Goal: Navigation & Orientation: Find specific page/section

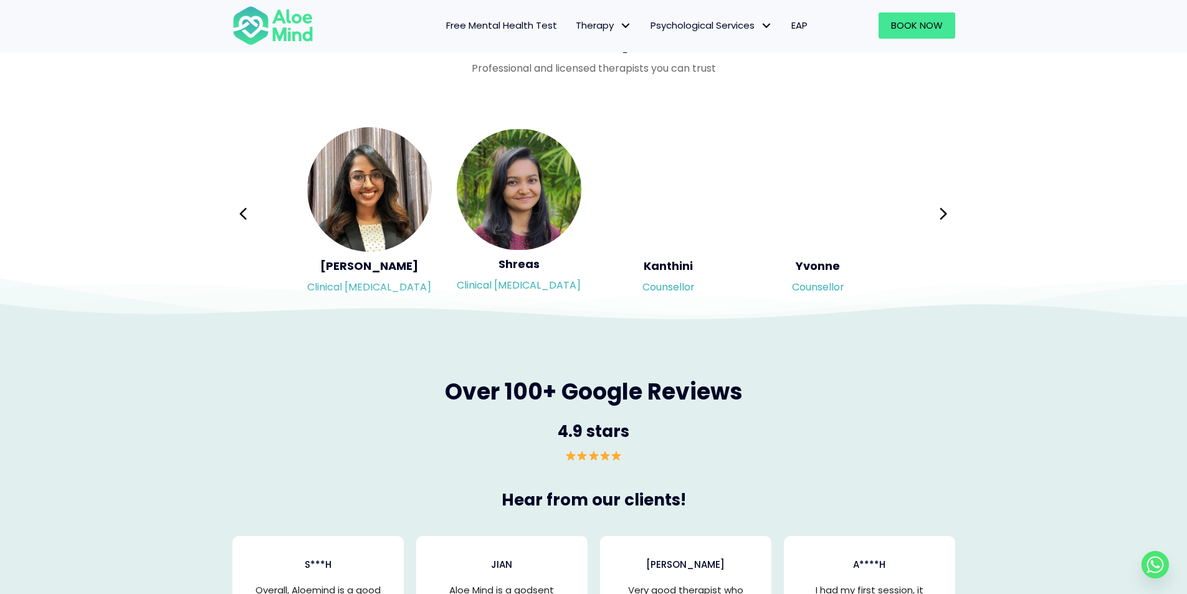
scroll to position [2047, 0]
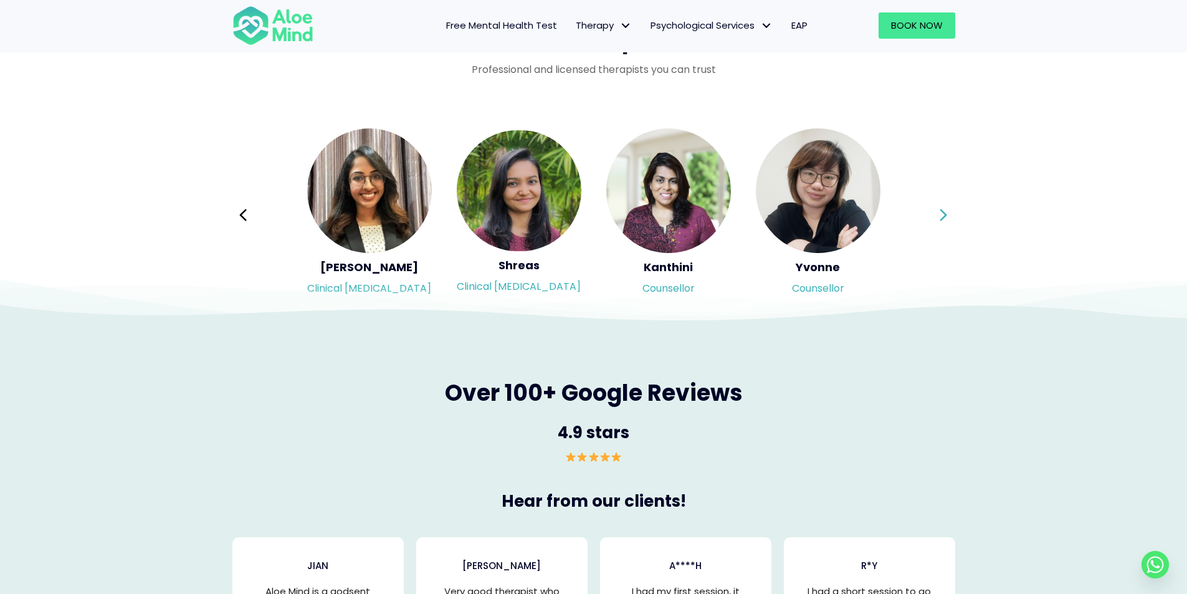
click at [944, 209] on icon at bounding box center [943, 215] width 9 height 24
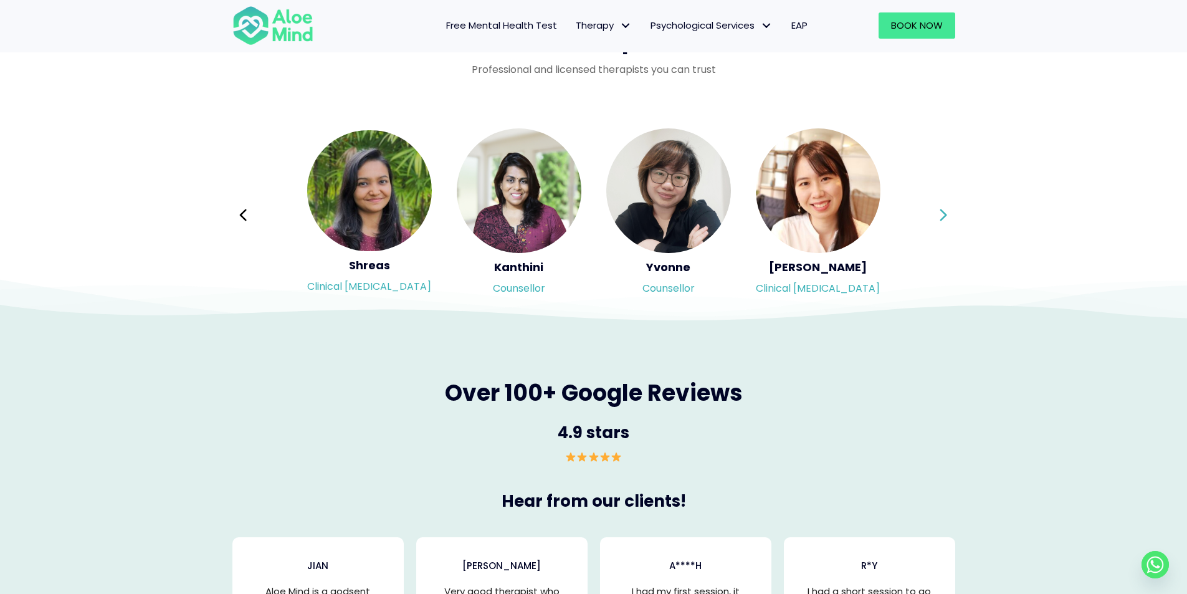
click at [947, 211] on icon at bounding box center [943, 215] width 9 height 24
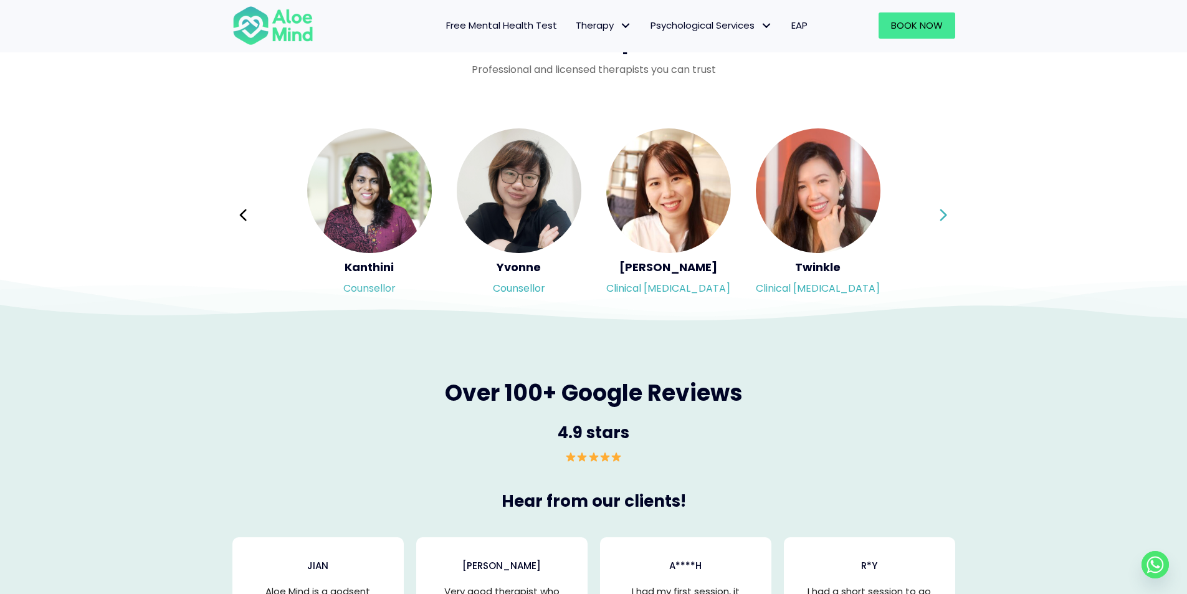
click at [947, 211] on icon at bounding box center [943, 215] width 9 height 24
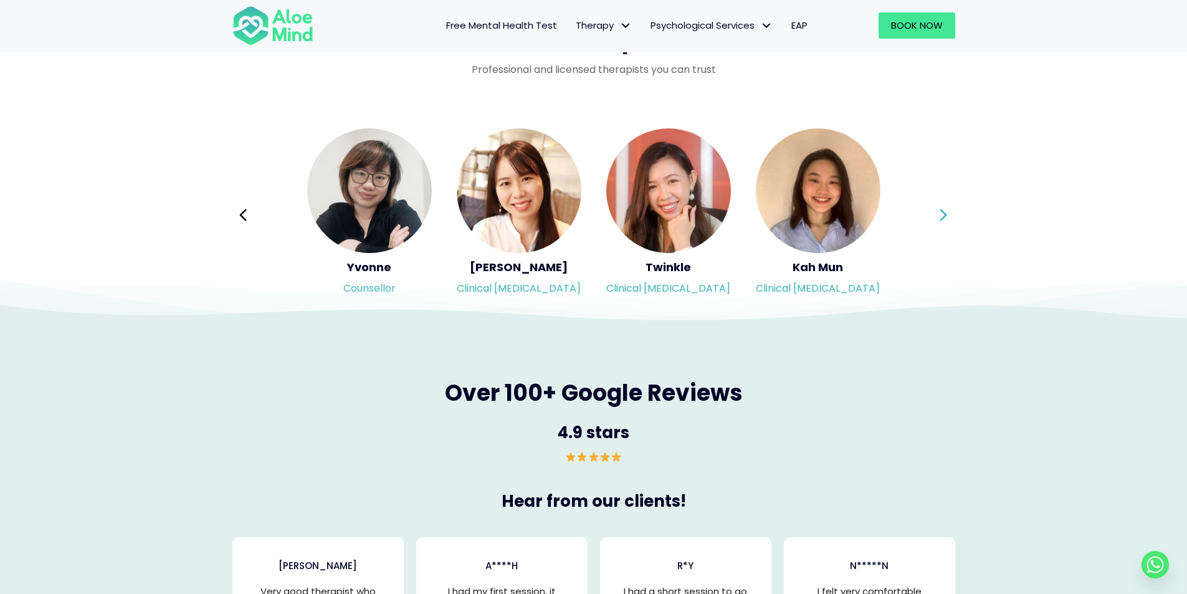
click at [948, 208] on icon at bounding box center [943, 215] width 9 height 24
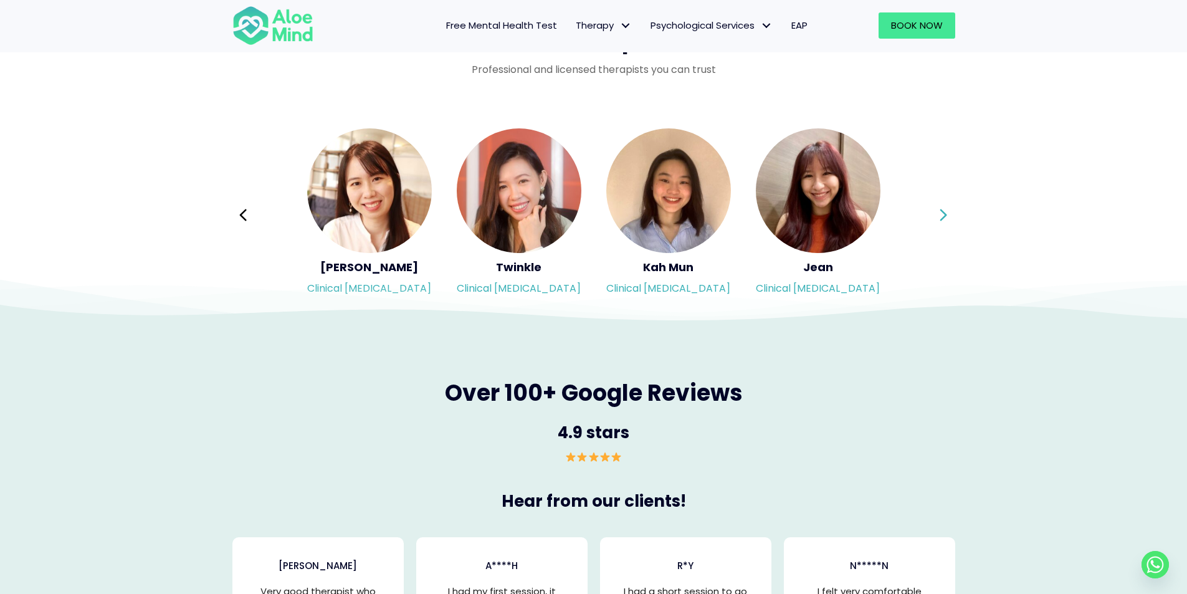
click at [948, 208] on icon at bounding box center [943, 215] width 9 height 24
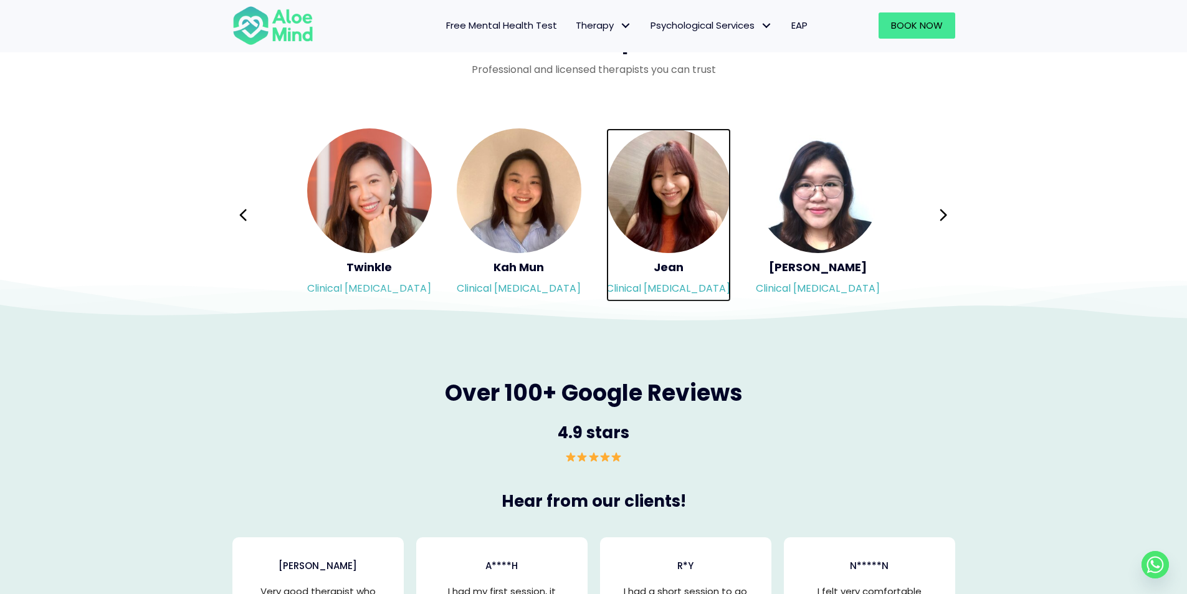
click at [662, 215] on img "Slide 11 of 3" at bounding box center [668, 190] width 125 height 125
click at [936, 211] on button "Next" at bounding box center [944, 215] width 30 height 30
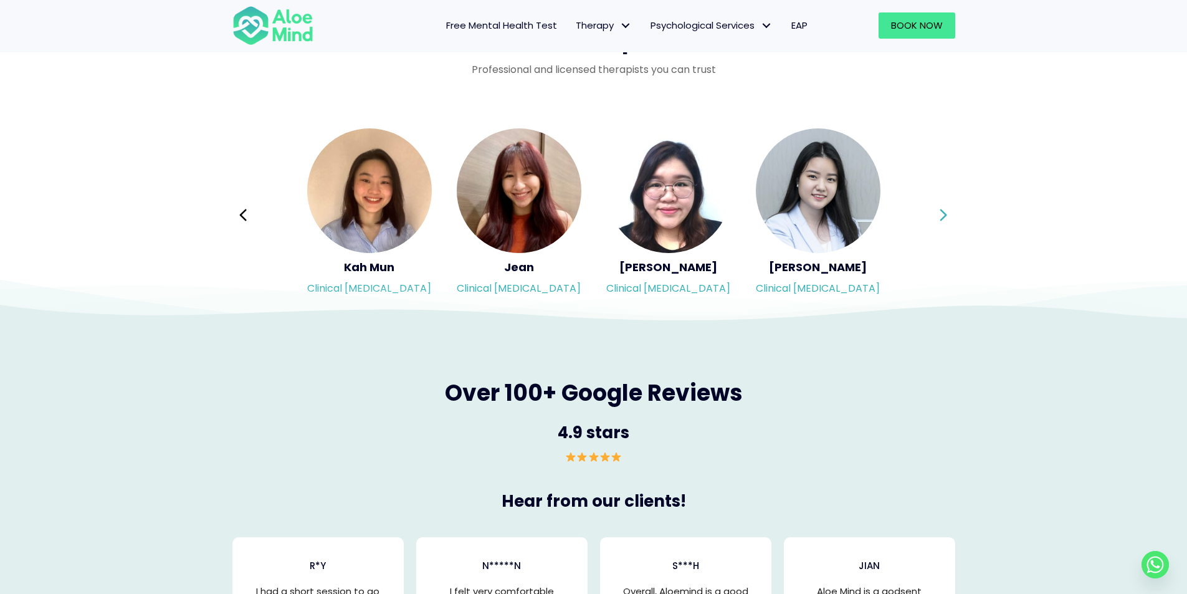
click at [945, 211] on icon at bounding box center [943, 215] width 9 height 24
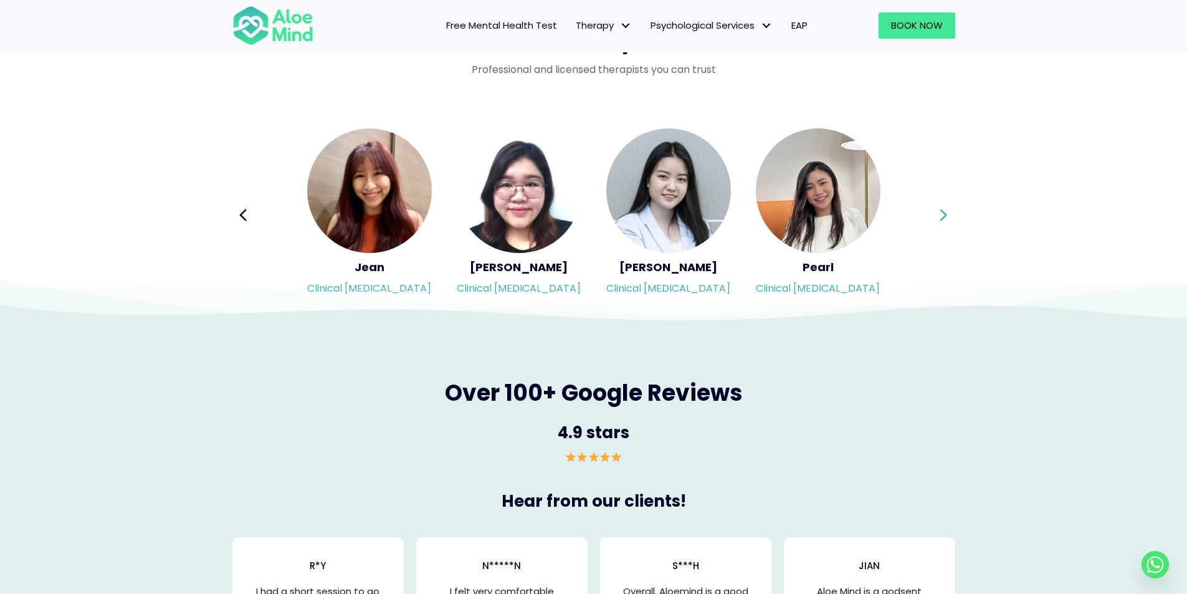
click at [946, 213] on icon at bounding box center [943, 215] width 9 height 24
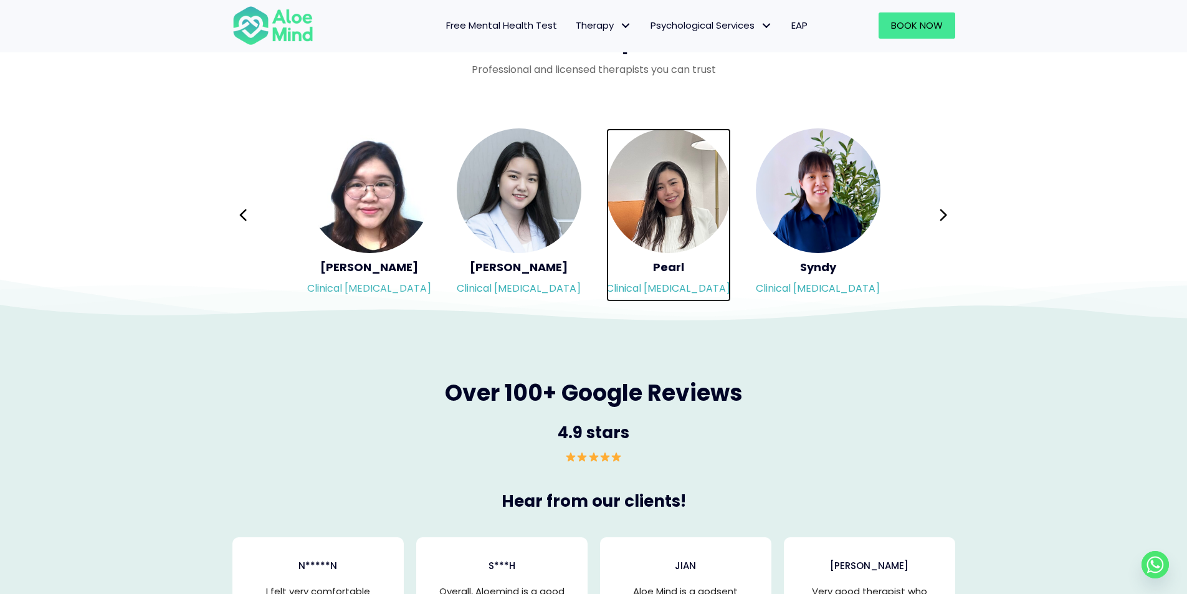
click at [678, 201] on img "Slide 14 of 3" at bounding box center [668, 190] width 125 height 125
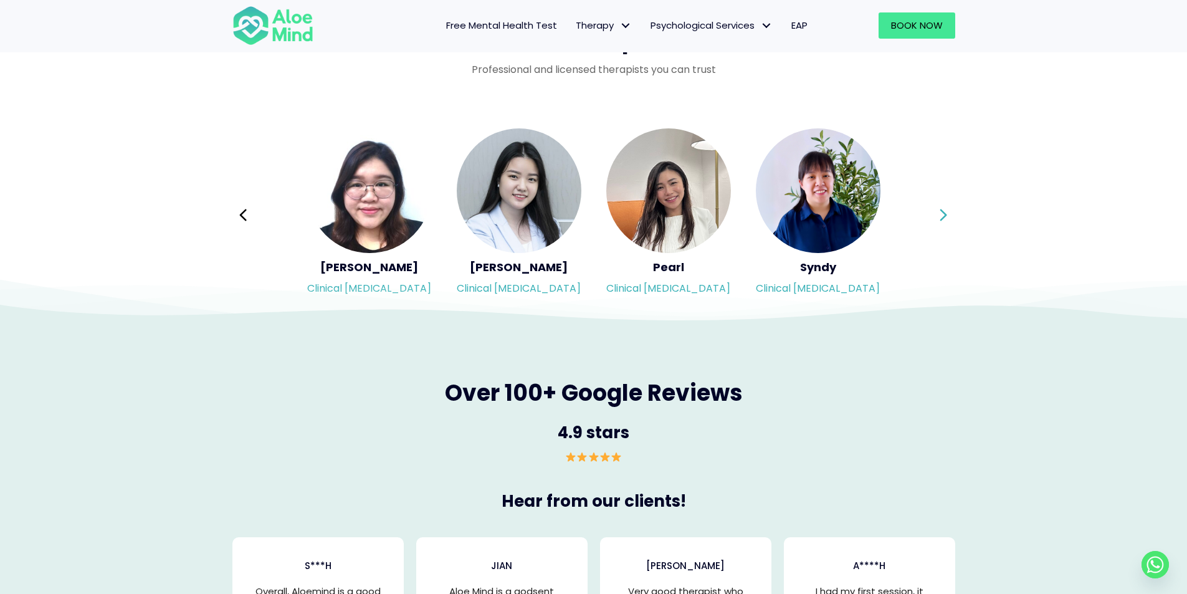
click at [936, 214] on button "Next" at bounding box center [944, 215] width 30 height 30
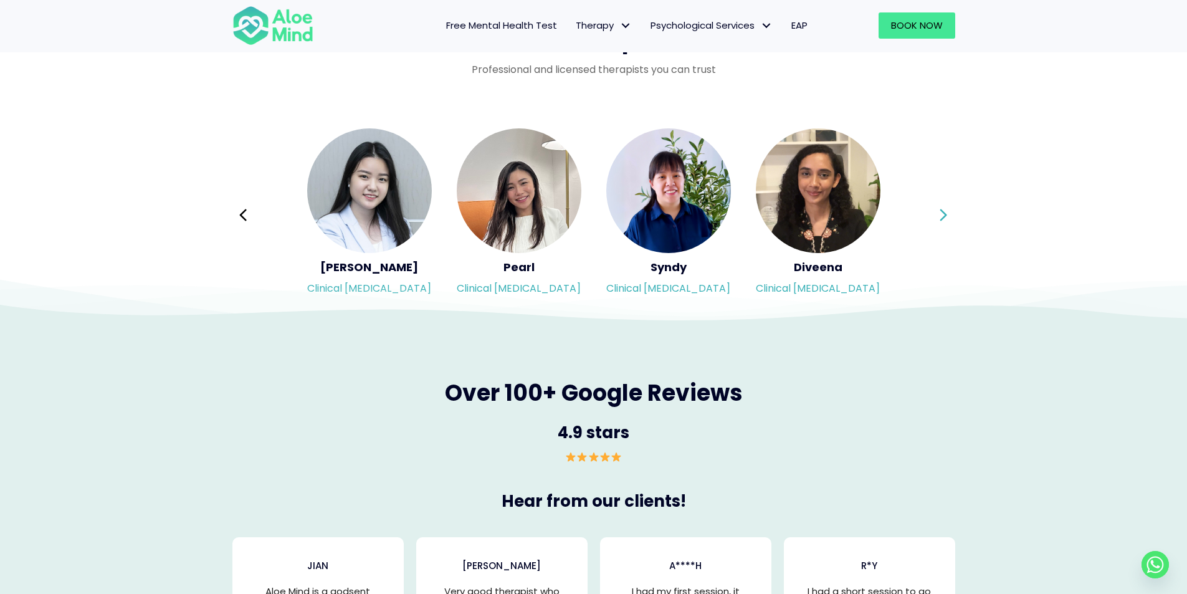
click at [936, 214] on button "Next" at bounding box center [944, 215] width 30 height 30
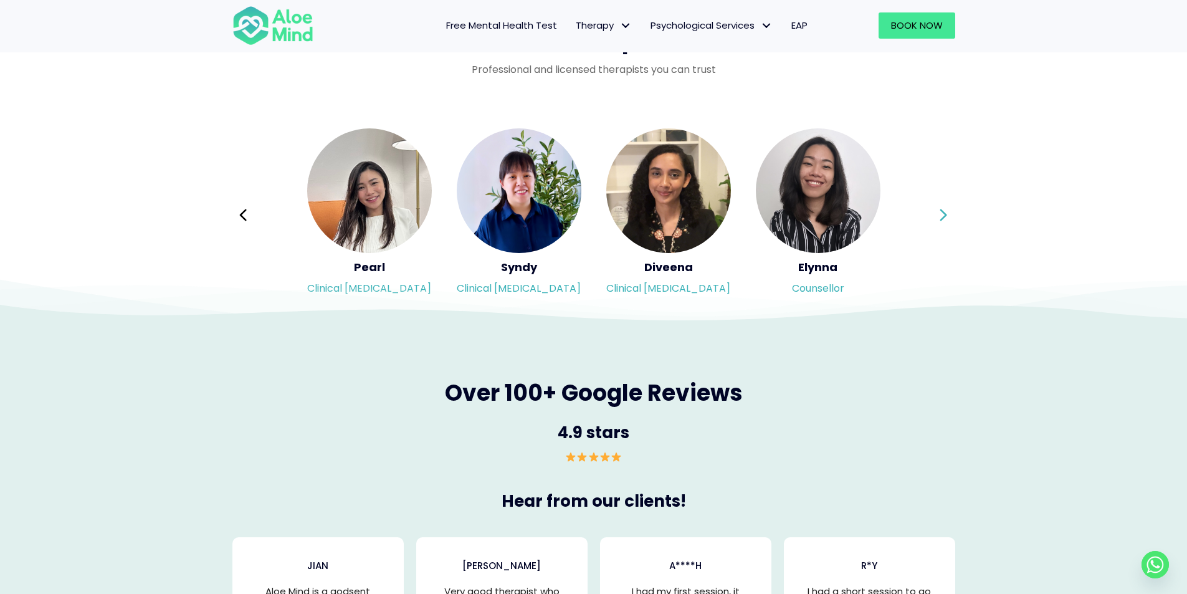
click at [936, 213] on button "Next" at bounding box center [944, 215] width 30 height 30
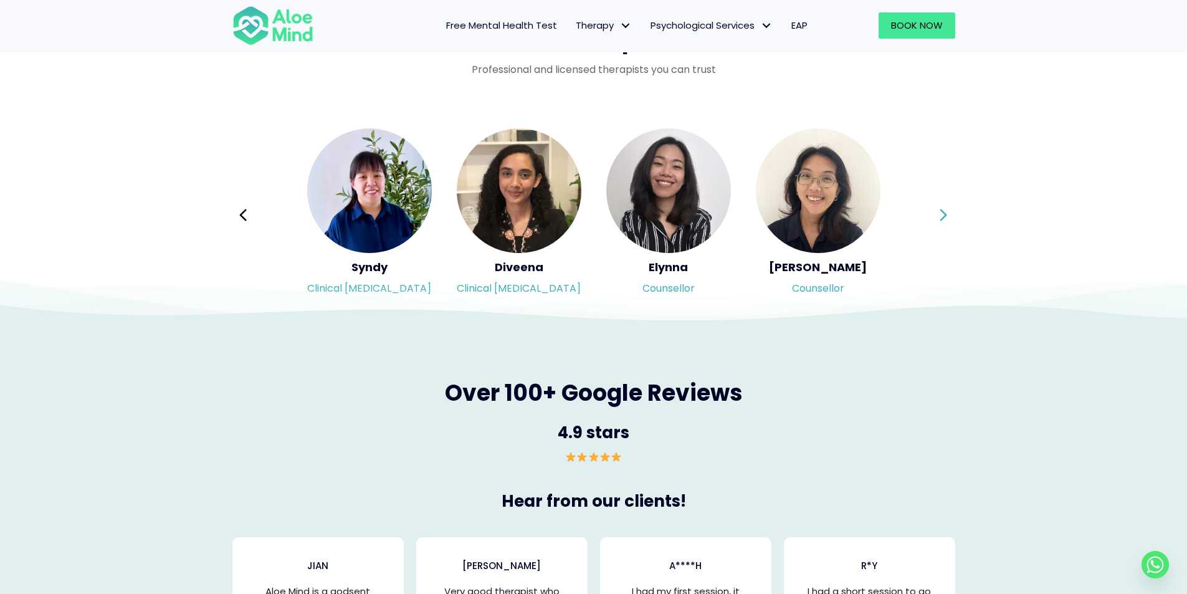
click at [936, 213] on button "Next" at bounding box center [944, 215] width 30 height 30
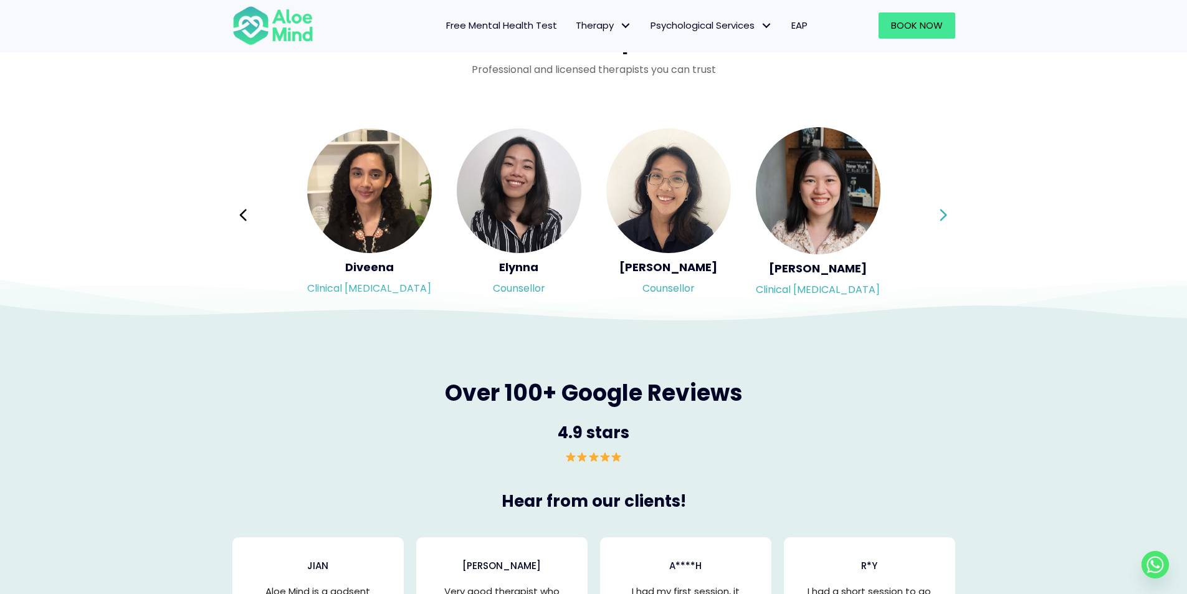
click at [936, 213] on div "Syndy Clinical psychologist Diveena Clinical psychologist Elynna Counsellor Eme…" at bounding box center [594, 215] width 723 height 176
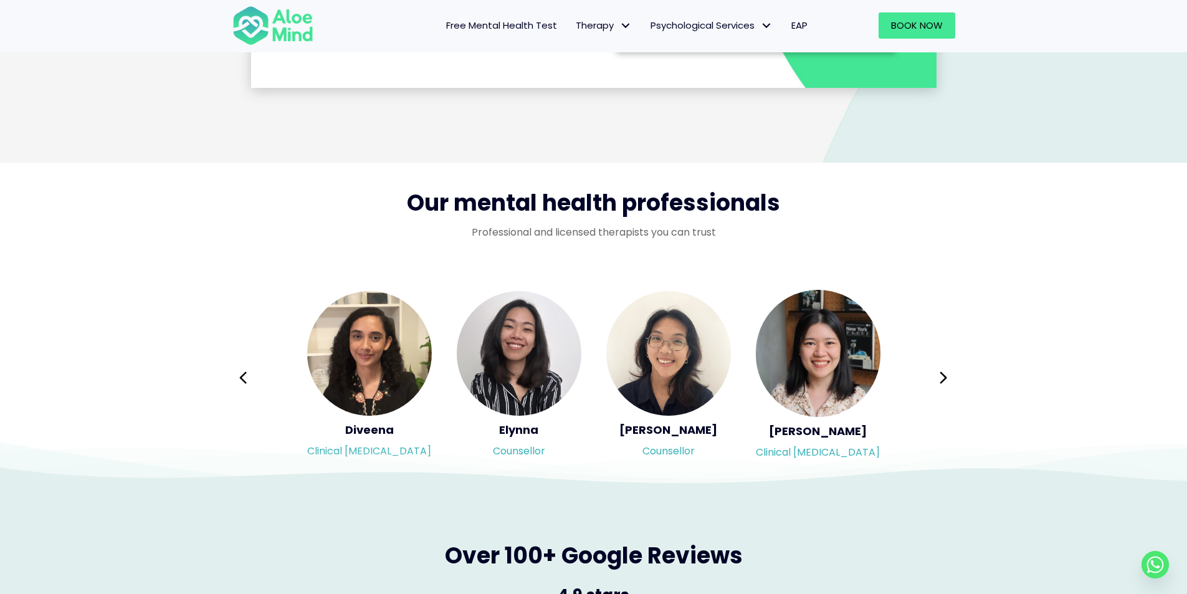
scroll to position [1880, 0]
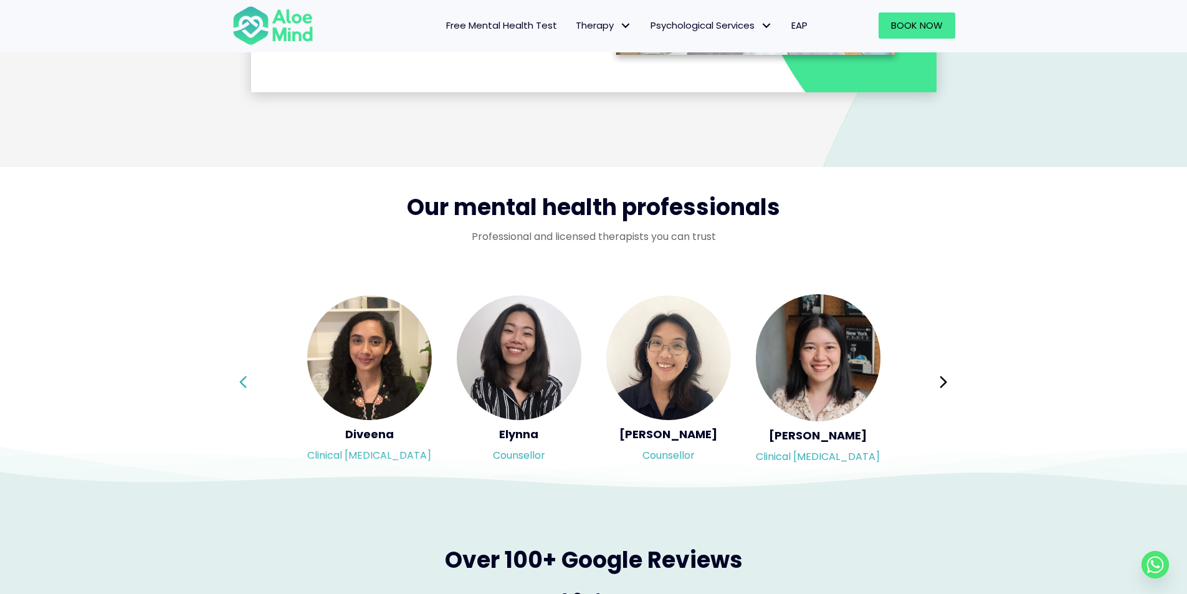
click at [240, 376] on icon at bounding box center [243, 382] width 9 height 24
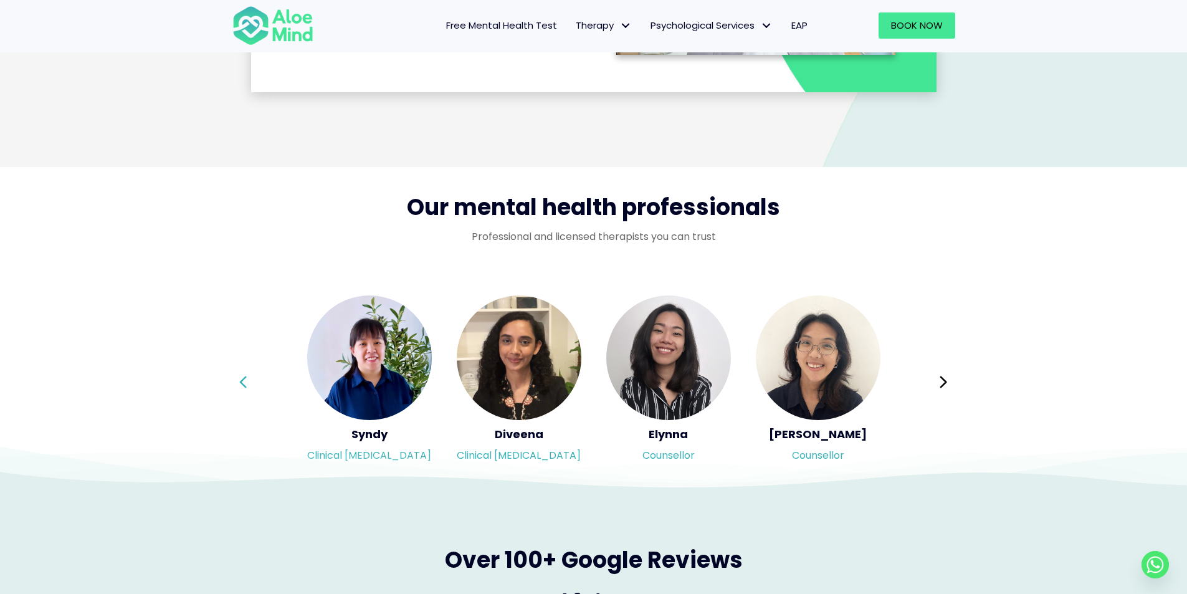
click at [240, 376] on div "Syndy Clinical psychologist Diveena Clinical psychologist Elynna Counsellor Eme…" at bounding box center [594, 382] width 723 height 176
click at [240, 376] on icon at bounding box center [243, 382] width 9 height 24
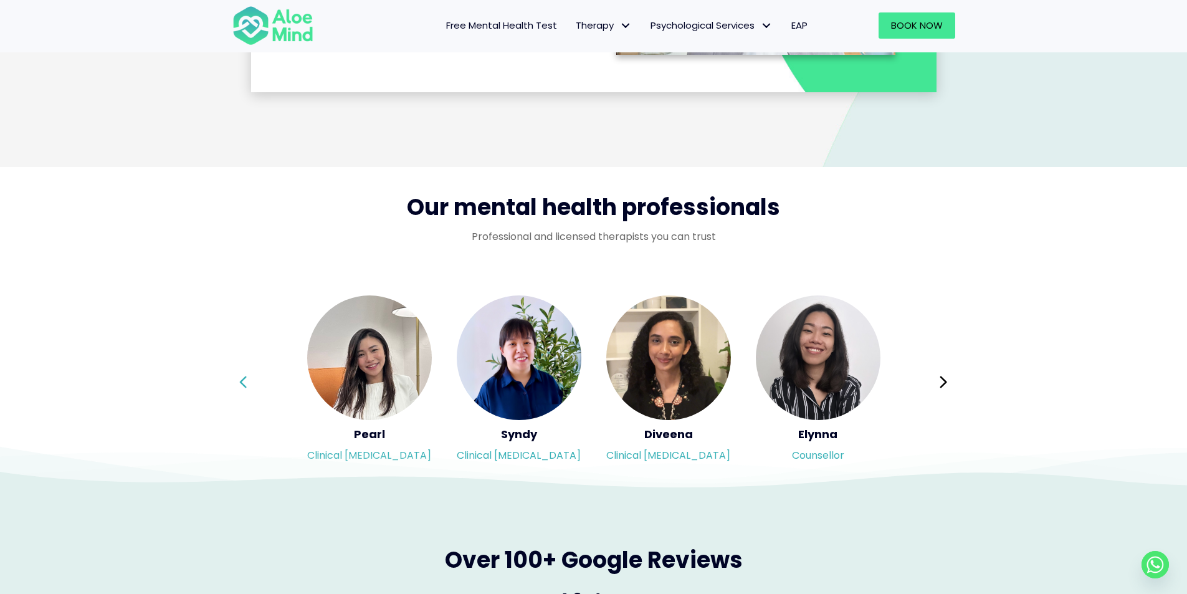
click at [240, 376] on icon at bounding box center [243, 382] width 9 height 24
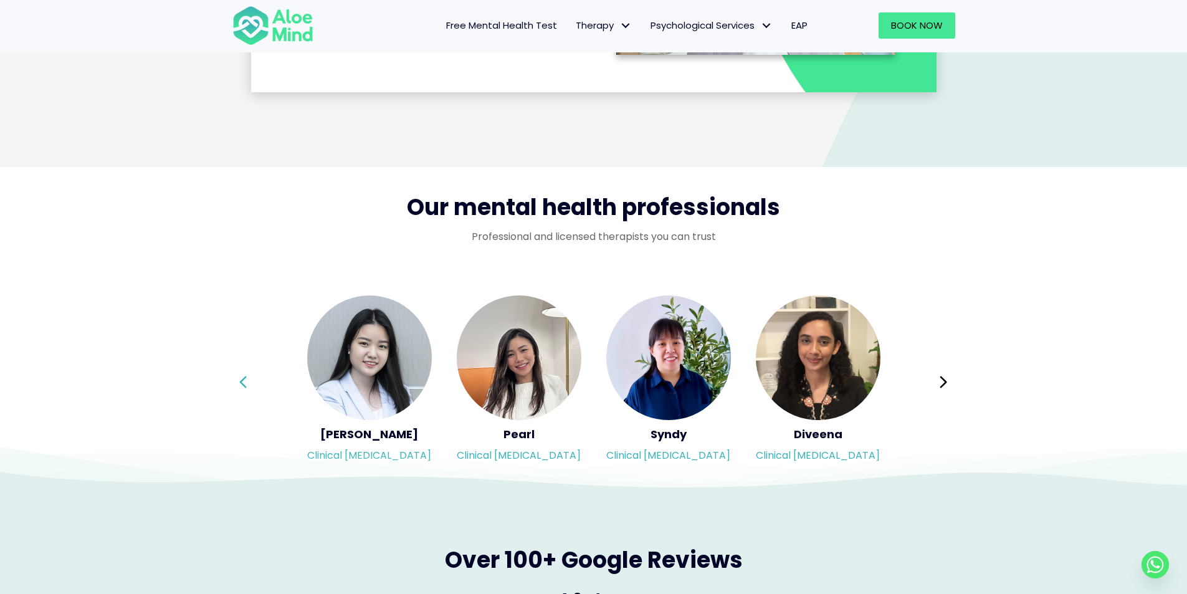
click at [240, 376] on icon at bounding box center [243, 382] width 9 height 24
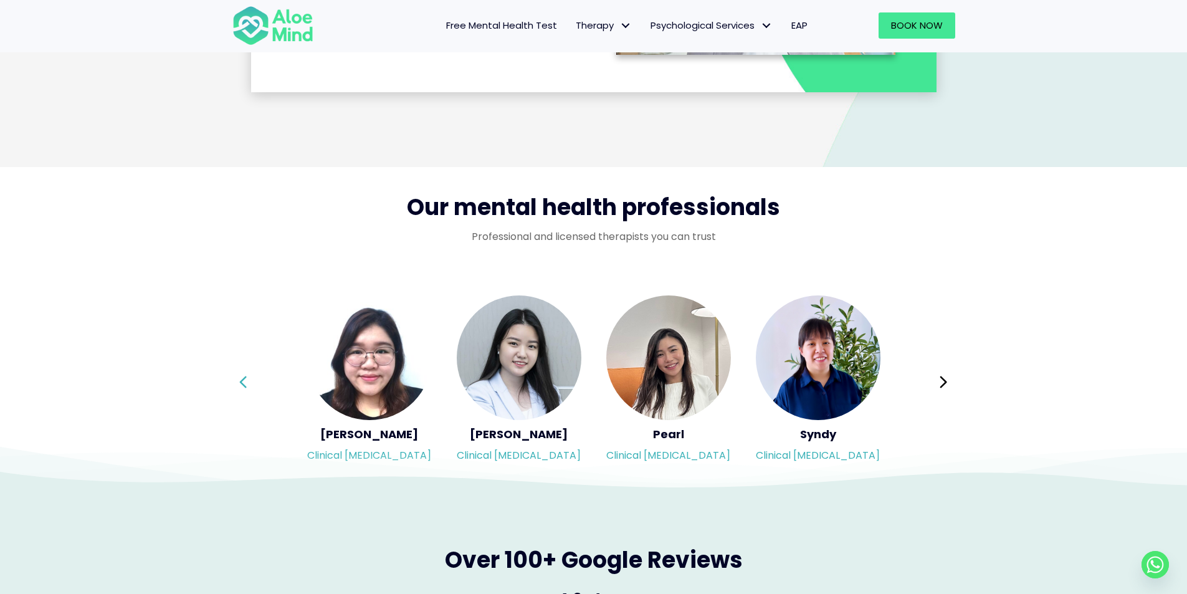
click at [240, 376] on icon at bounding box center [243, 382] width 9 height 24
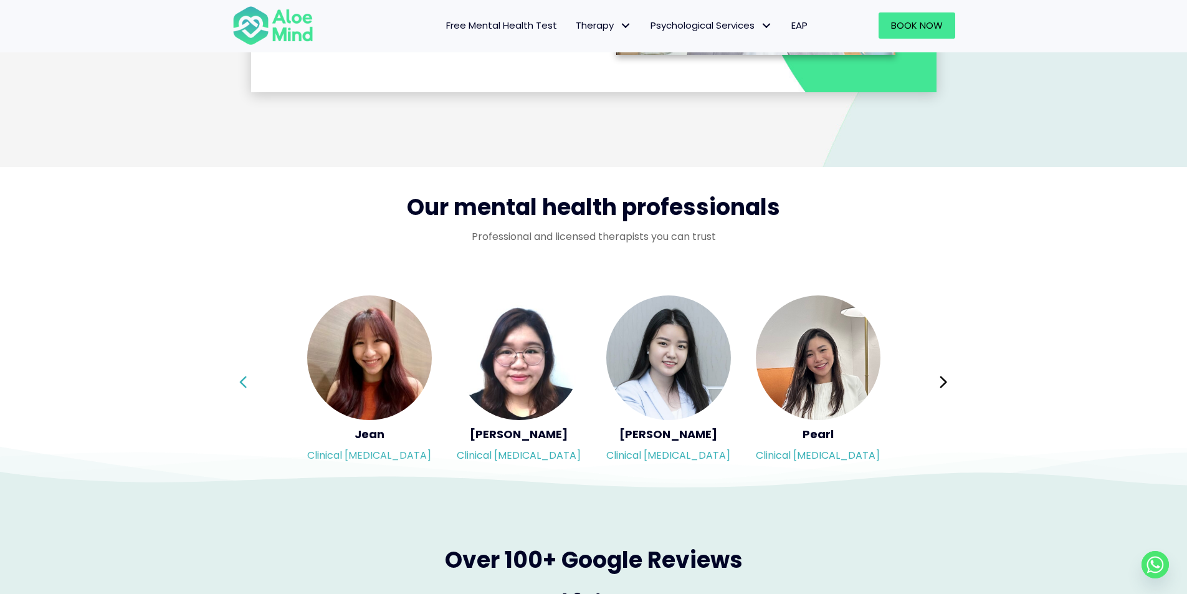
click at [240, 376] on icon at bounding box center [243, 382] width 9 height 24
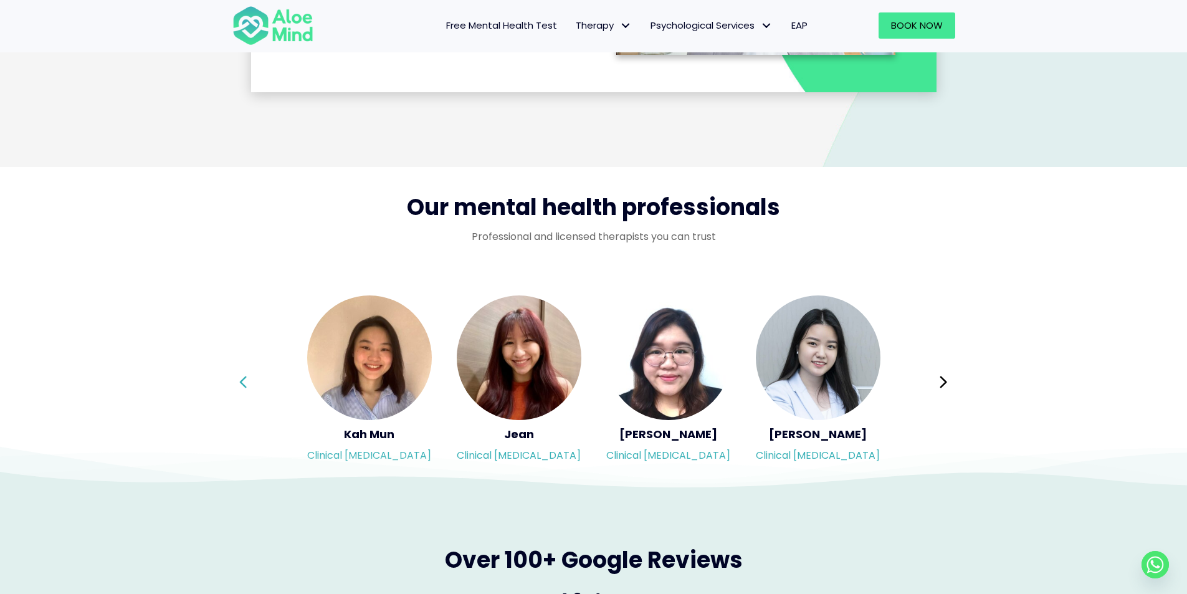
click at [241, 376] on icon at bounding box center [243, 382] width 9 height 24
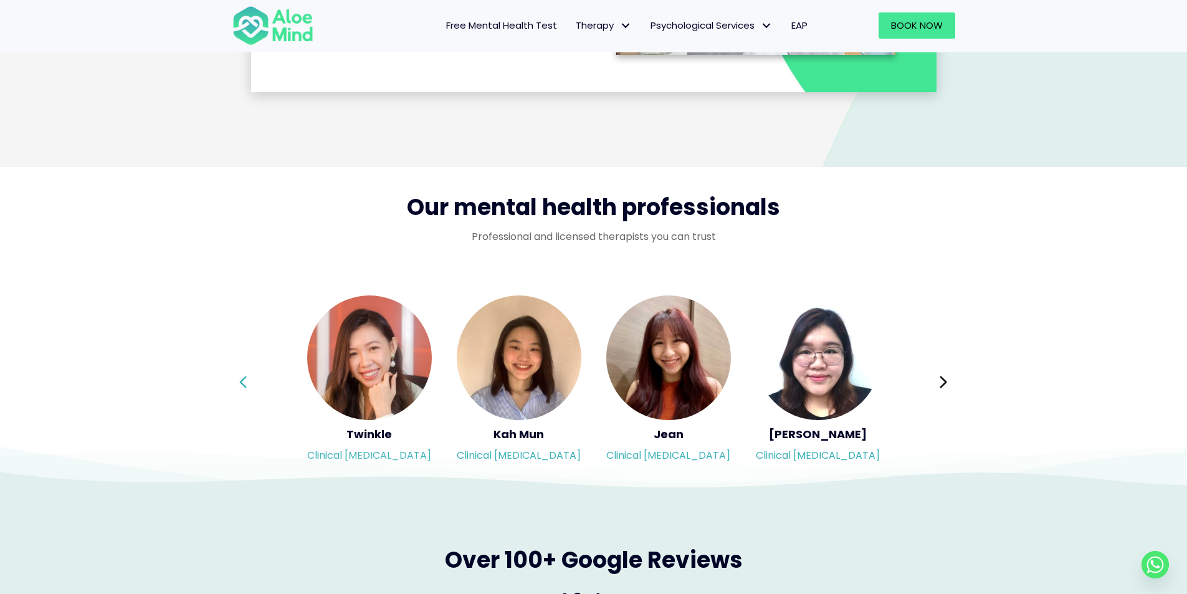
click at [243, 381] on icon at bounding box center [243, 382] width 9 height 24
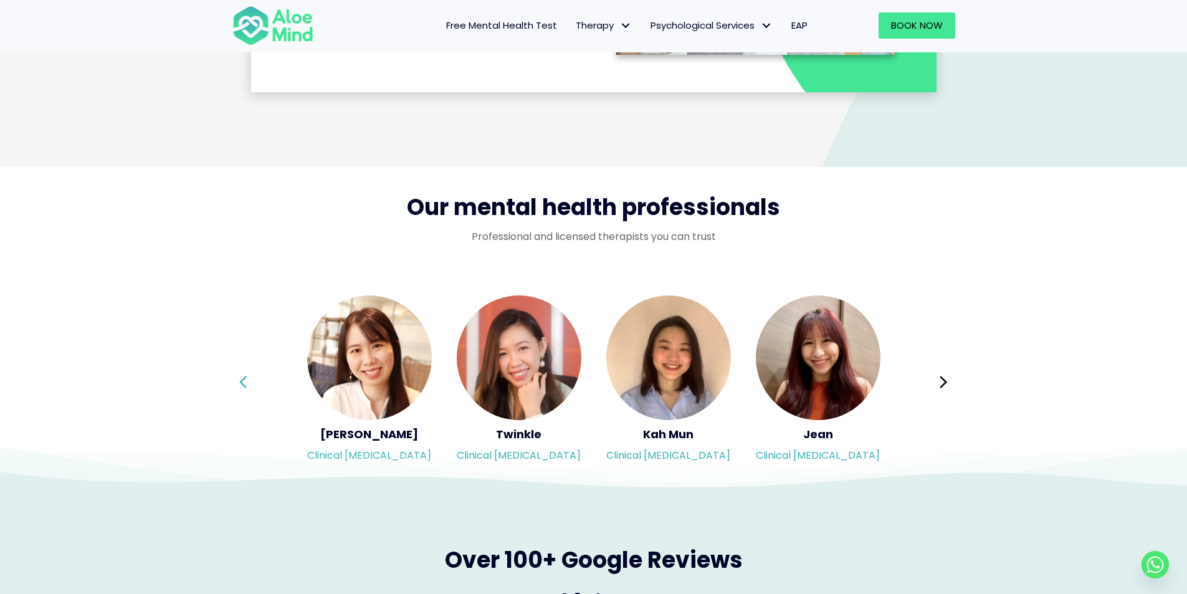
click at [243, 380] on icon at bounding box center [243, 382] width 7 height 12
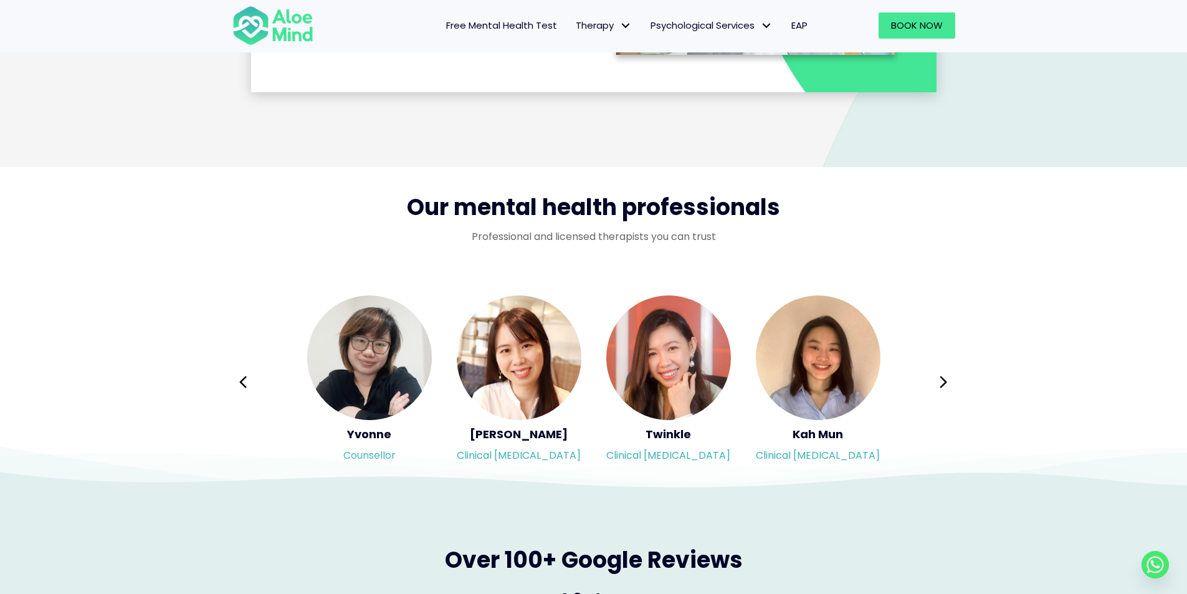
click at [243, 380] on icon at bounding box center [243, 382] width 7 height 12
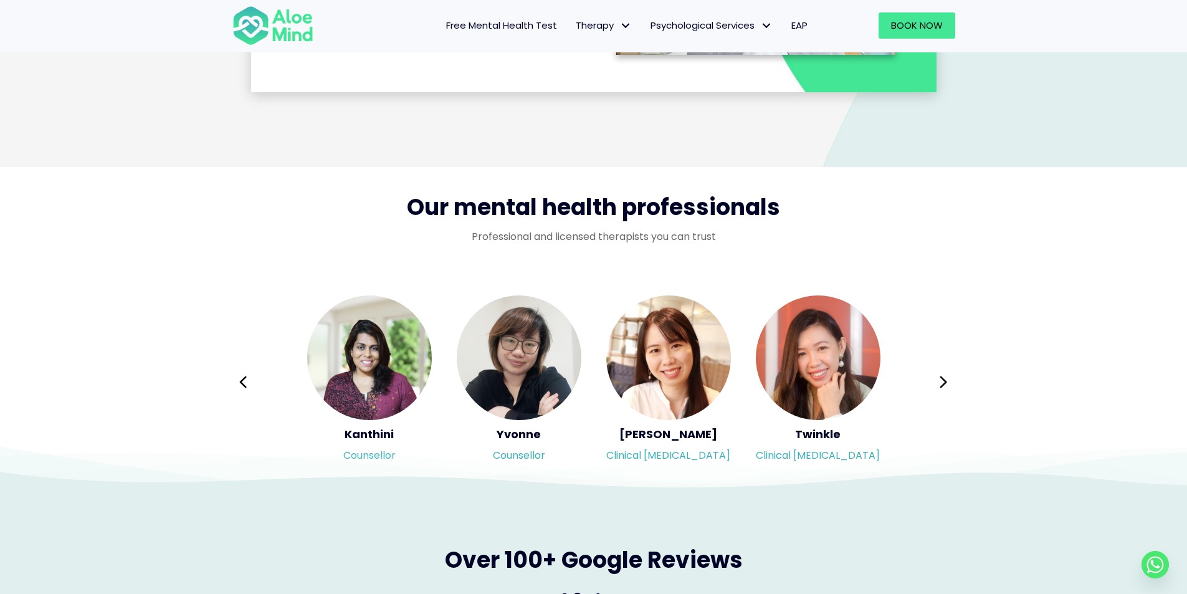
click at [243, 380] on icon at bounding box center [243, 382] width 7 height 12
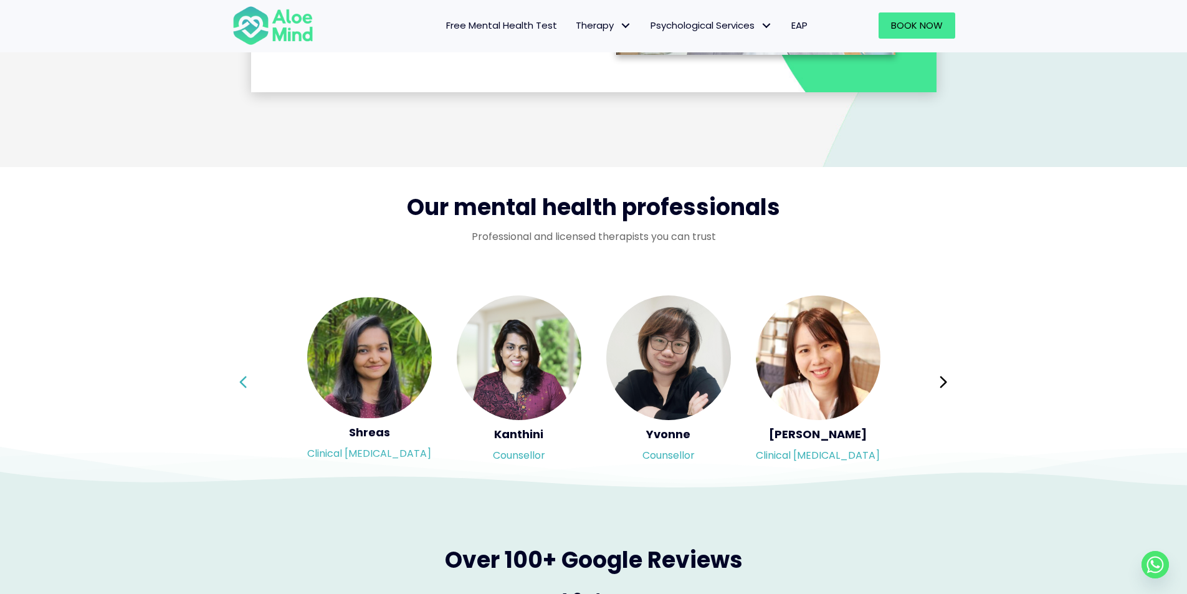
click at [243, 380] on icon at bounding box center [243, 382] width 7 height 12
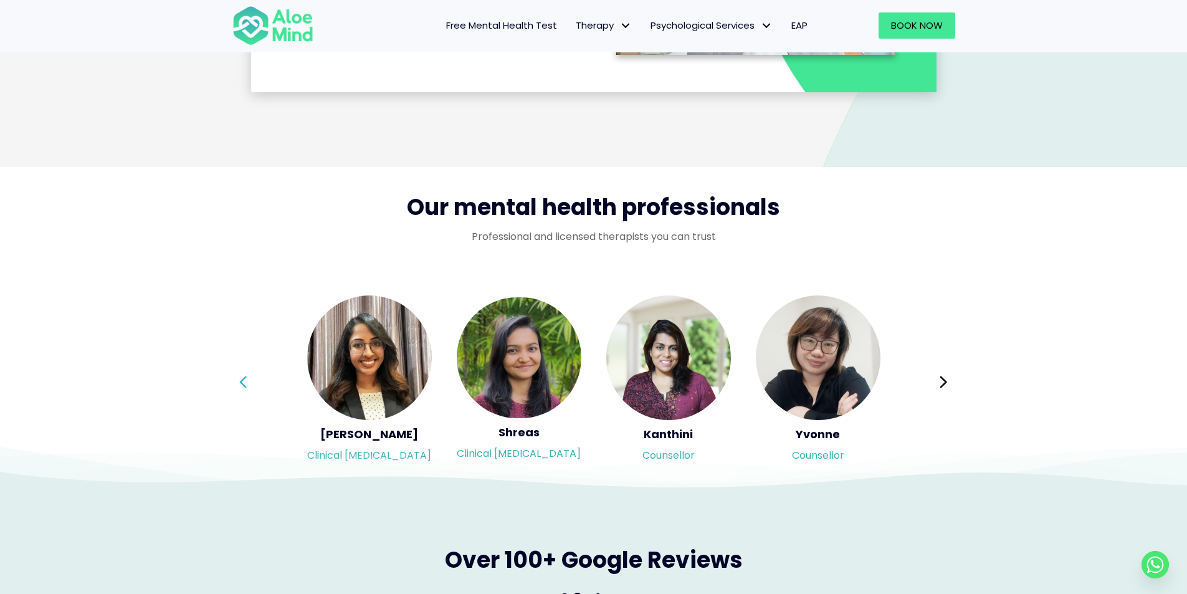
click at [243, 380] on icon at bounding box center [243, 382] width 7 height 12
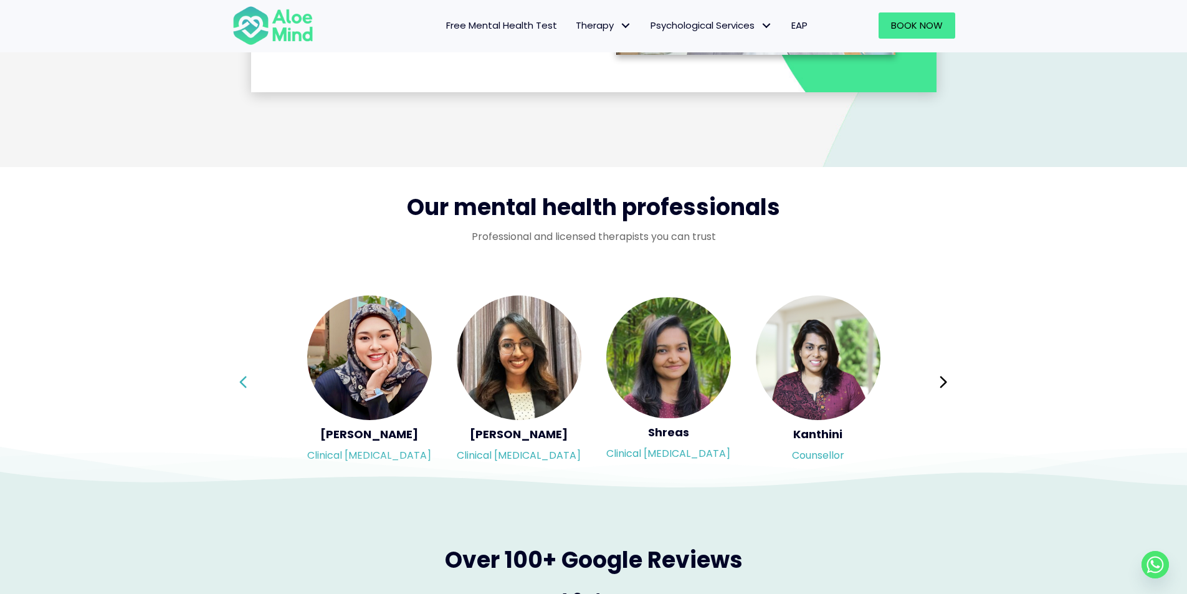
click at [244, 380] on icon at bounding box center [243, 382] width 9 height 24
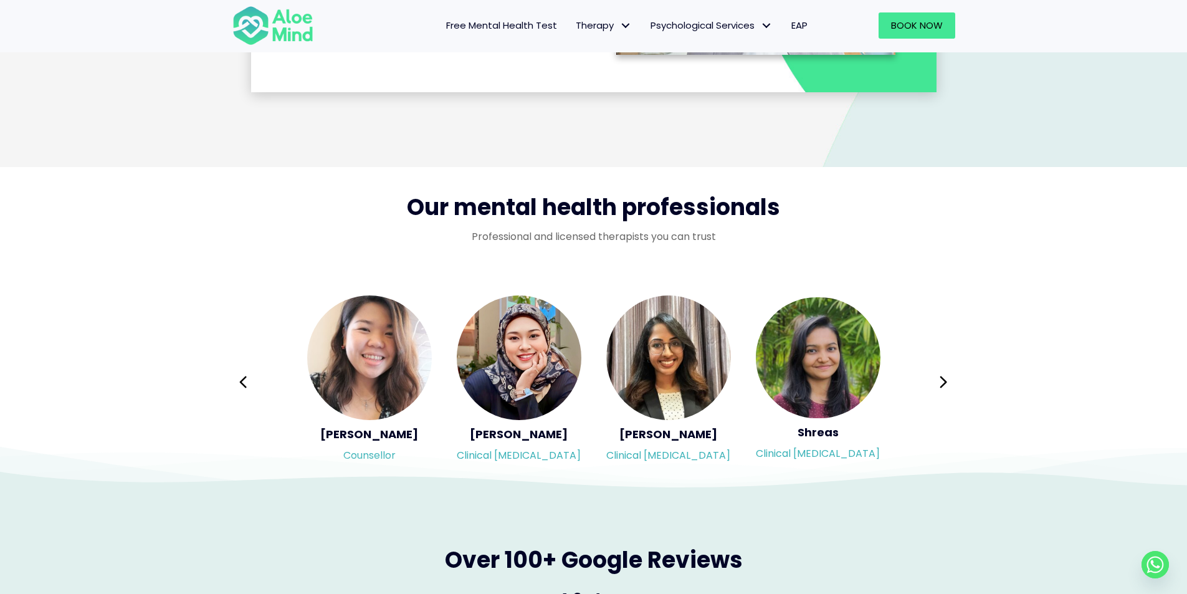
click at [245, 380] on icon at bounding box center [243, 382] width 9 height 24
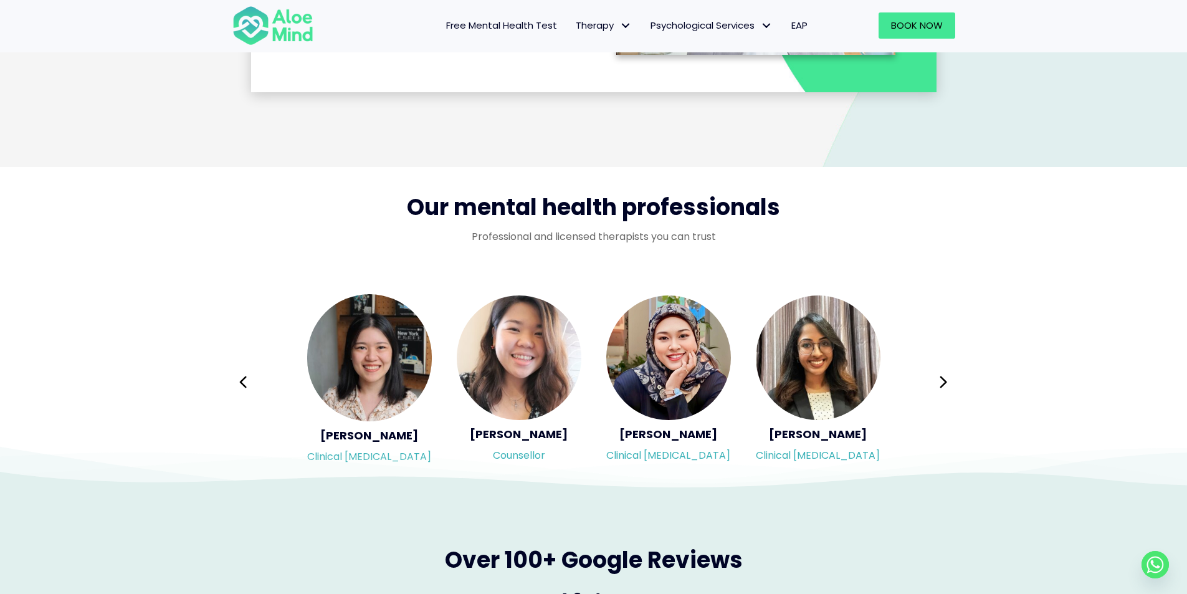
click at [245, 380] on icon at bounding box center [243, 382] width 9 height 24
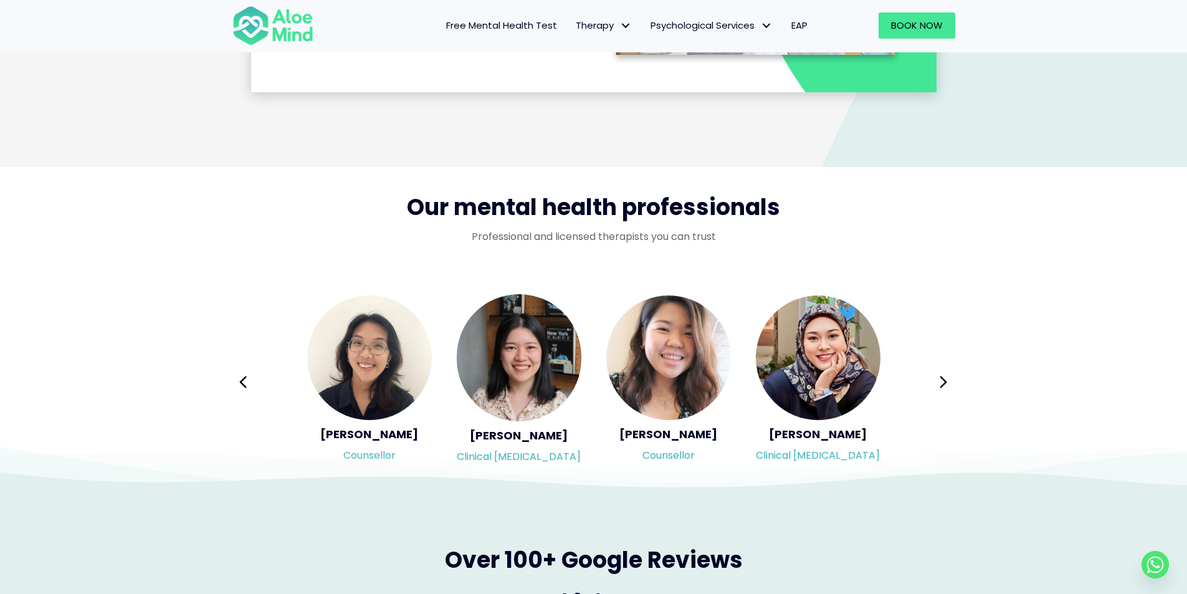
click at [245, 380] on icon at bounding box center [243, 382] width 9 height 24
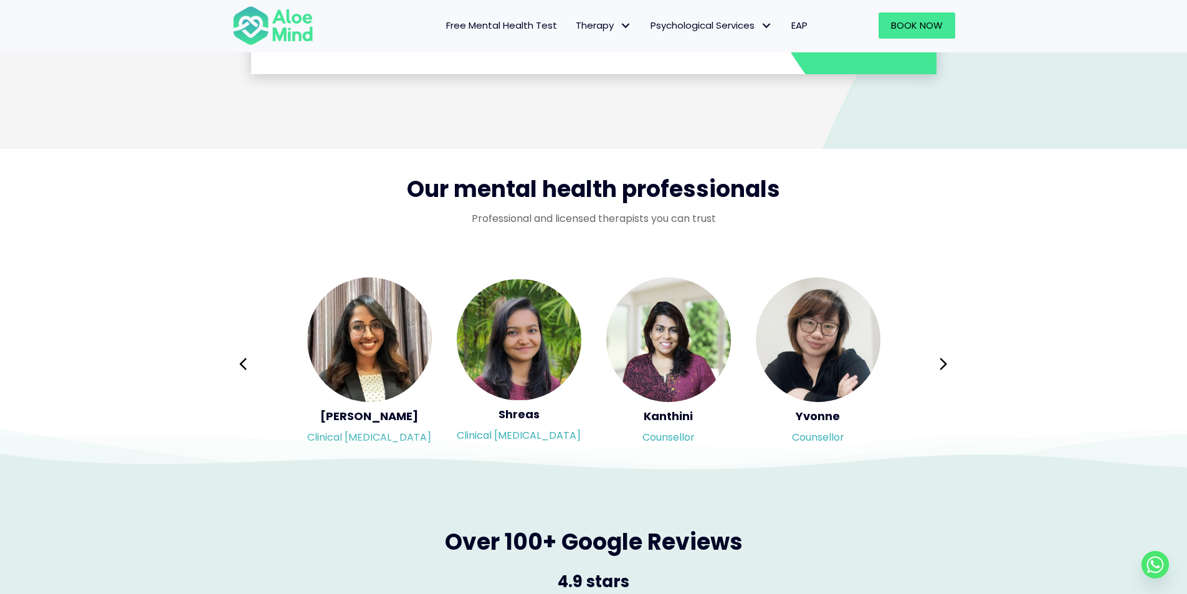
scroll to position [1901, 0]
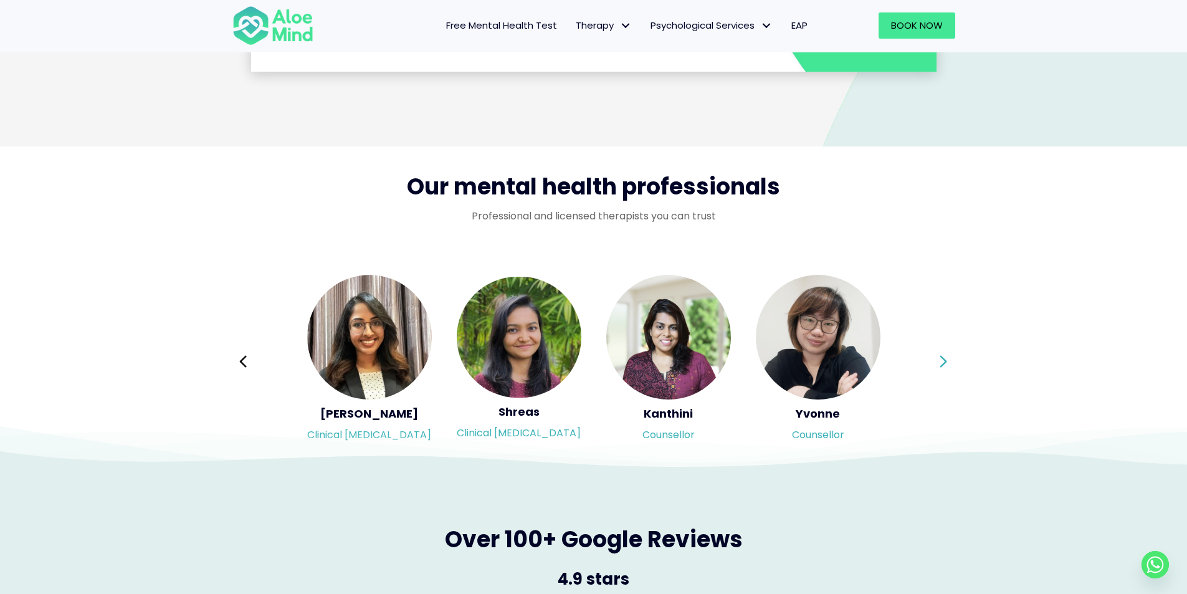
click at [942, 366] on icon at bounding box center [944, 361] width 7 height 12
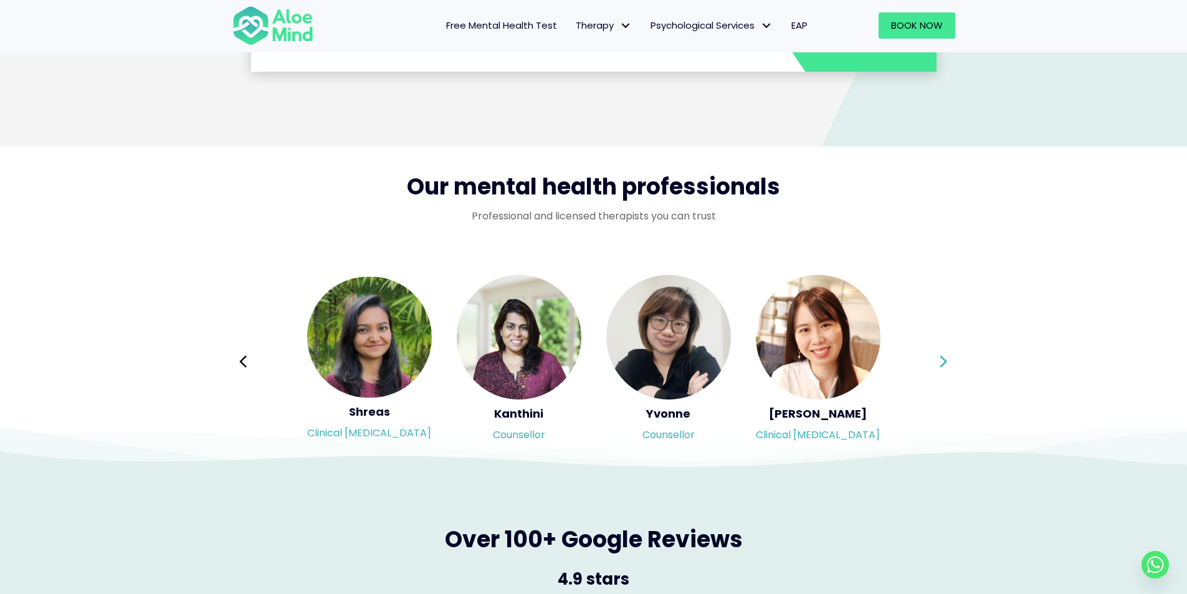
click at [942, 366] on div "Syndy Clinical psychologist Diveena Clinical psychologist Elynna Counsellor Eme…" at bounding box center [594, 362] width 723 height 176
click at [945, 363] on icon at bounding box center [944, 361] width 7 height 12
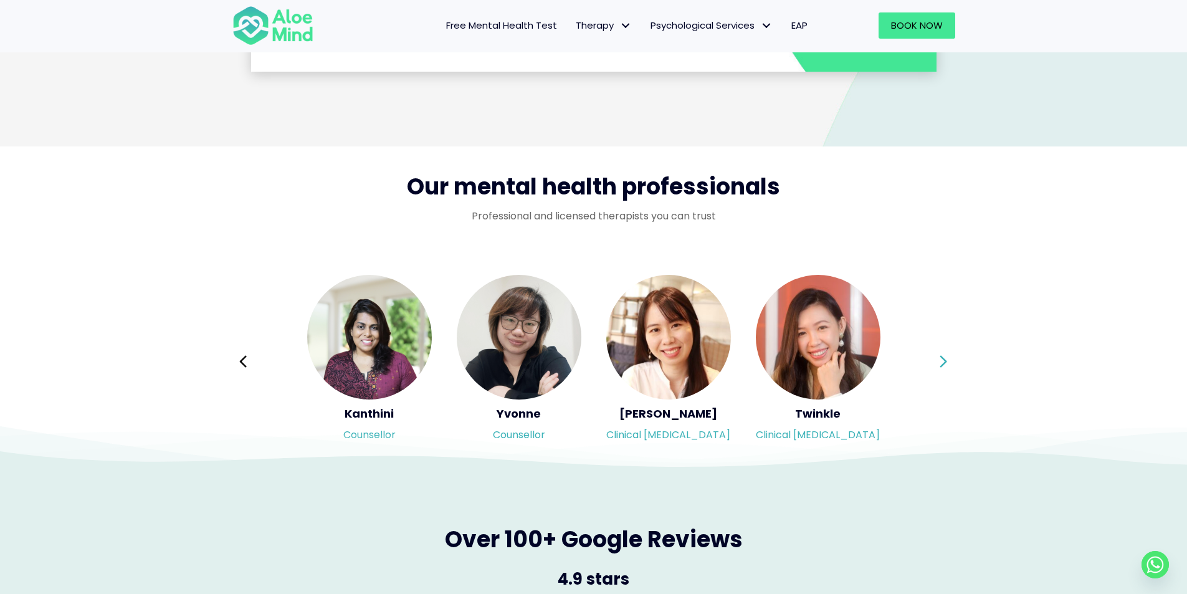
click at [947, 361] on icon at bounding box center [943, 362] width 9 height 24
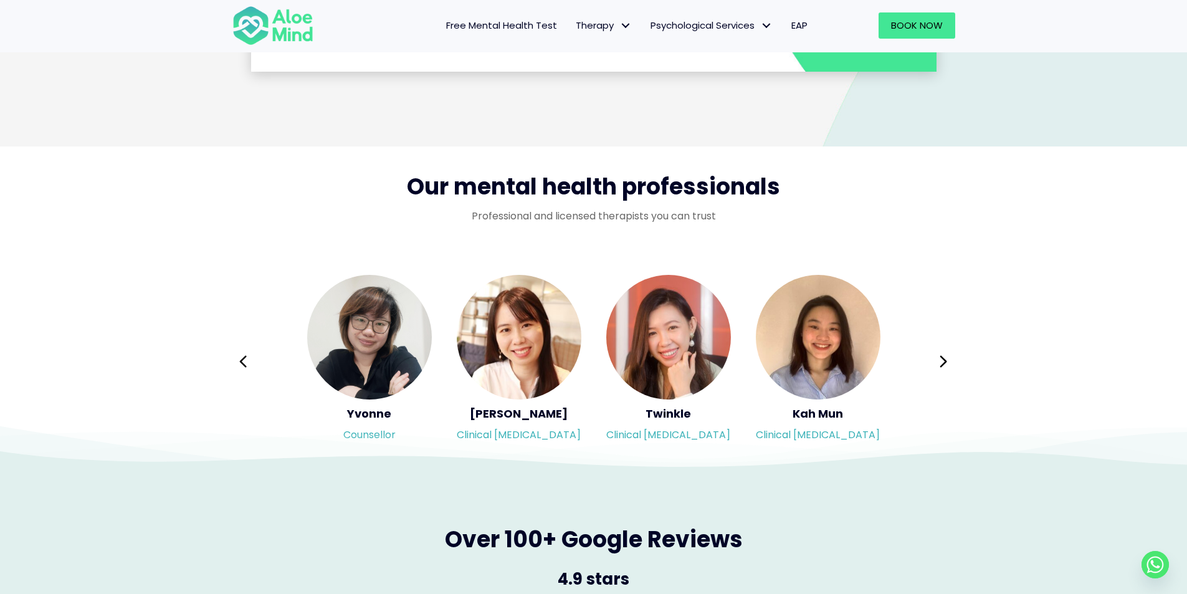
click at [947, 361] on icon at bounding box center [944, 361] width 7 height 12
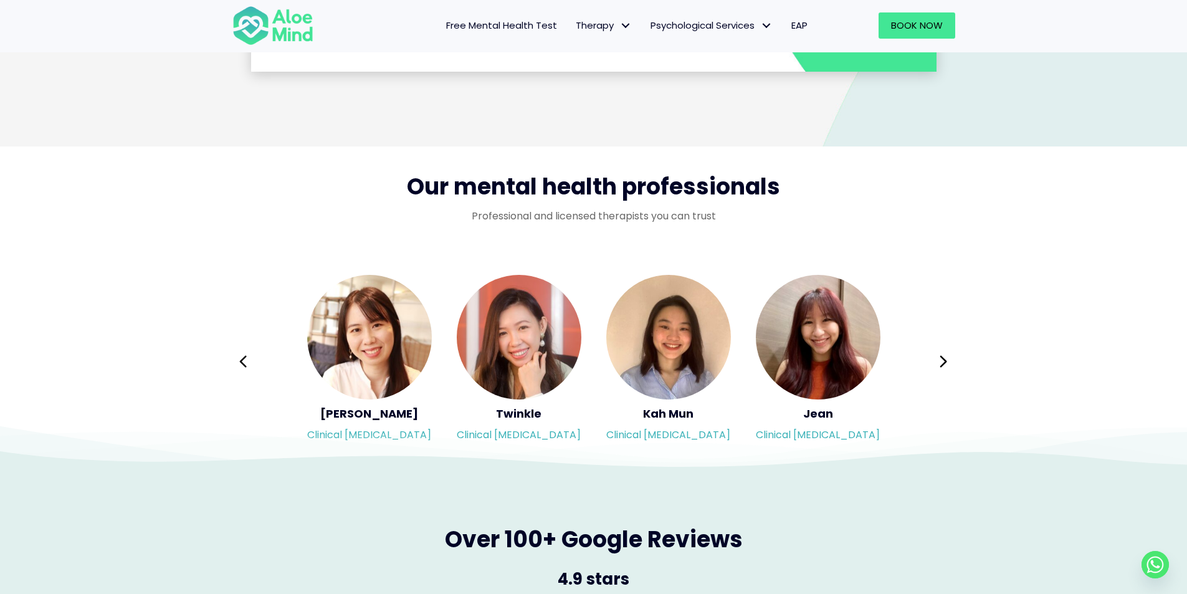
click at [947, 361] on icon at bounding box center [944, 361] width 7 height 12
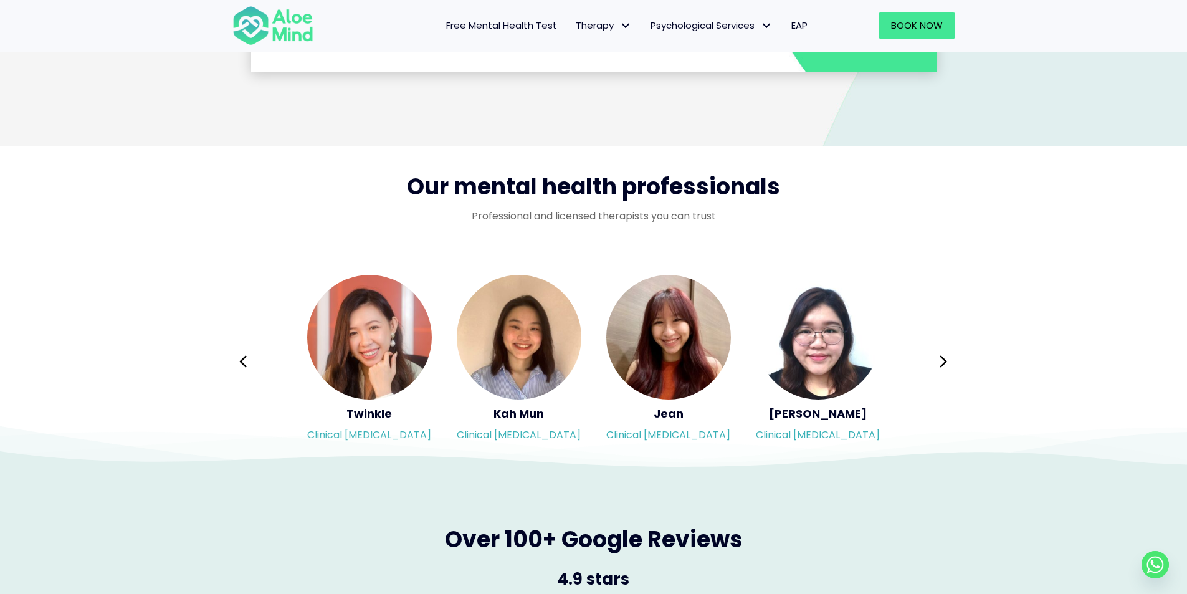
click at [947, 361] on icon at bounding box center [944, 361] width 7 height 12
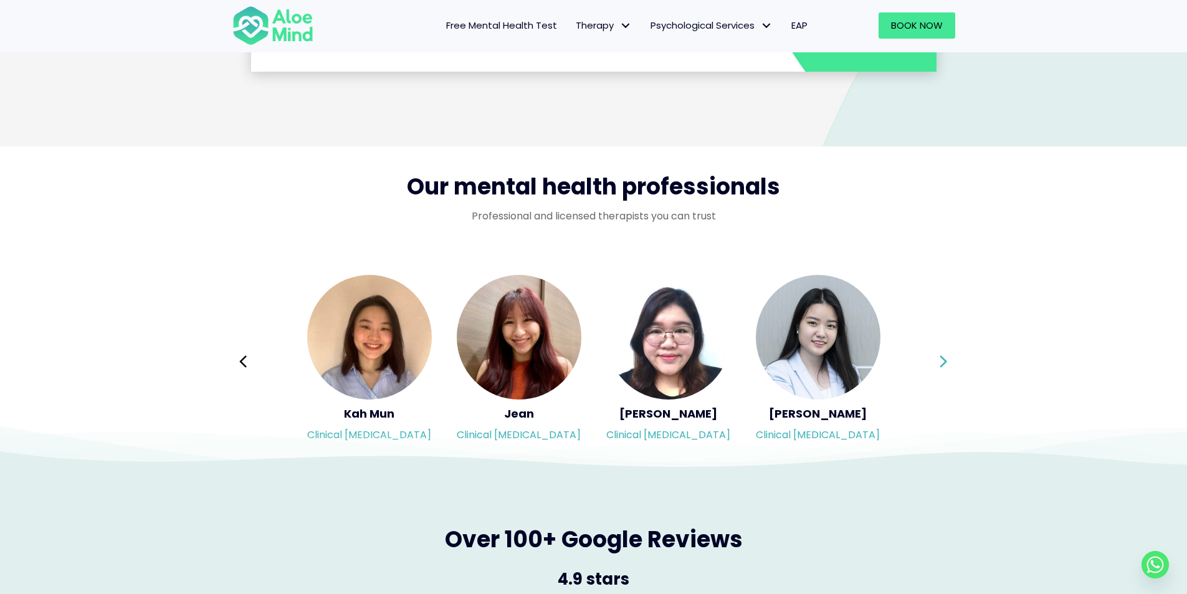
click at [942, 361] on icon at bounding box center [943, 362] width 9 height 24
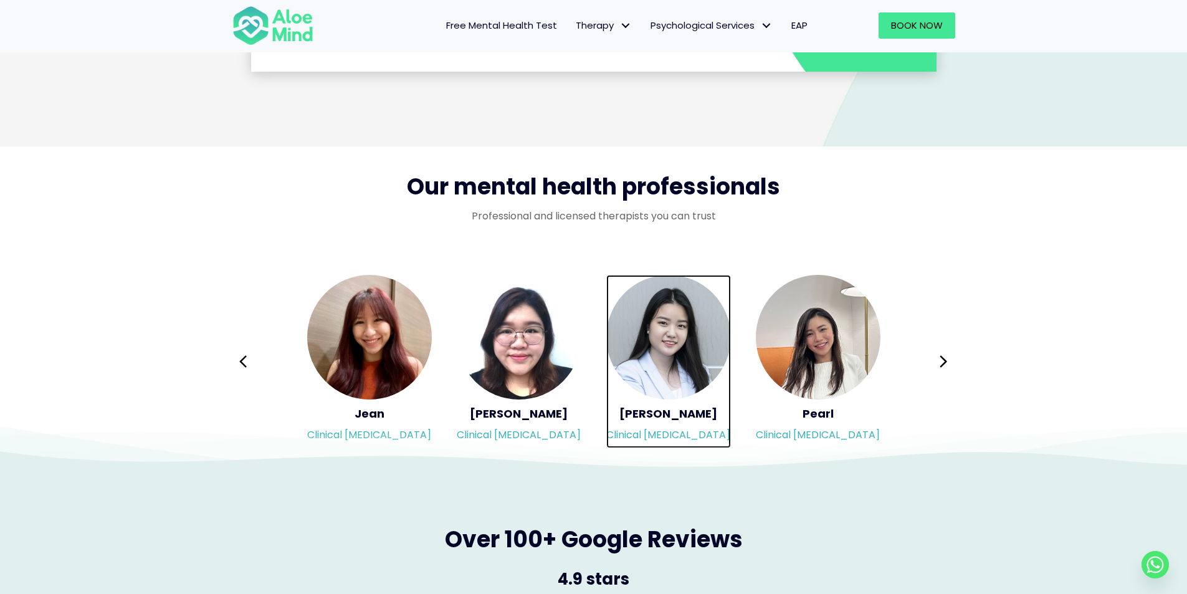
click at [686, 342] on img "Slide 13 of 3" at bounding box center [668, 337] width 125 height 125
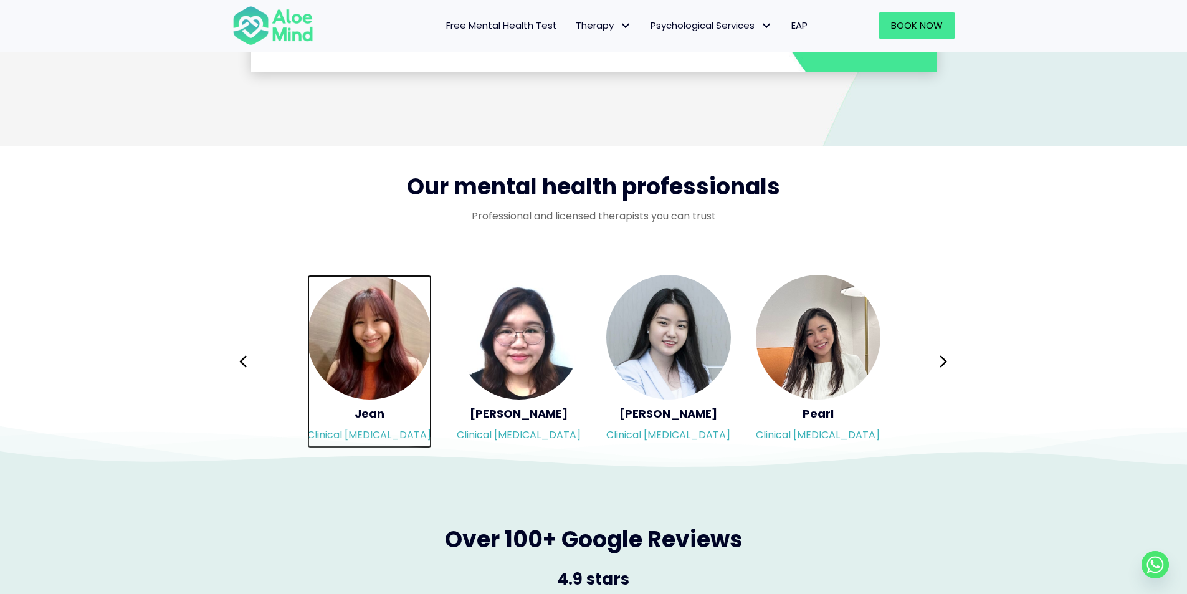
click at [398, 370] on img "Slide 11 of 3" at bounding box center [369, 337] width 125 height 125
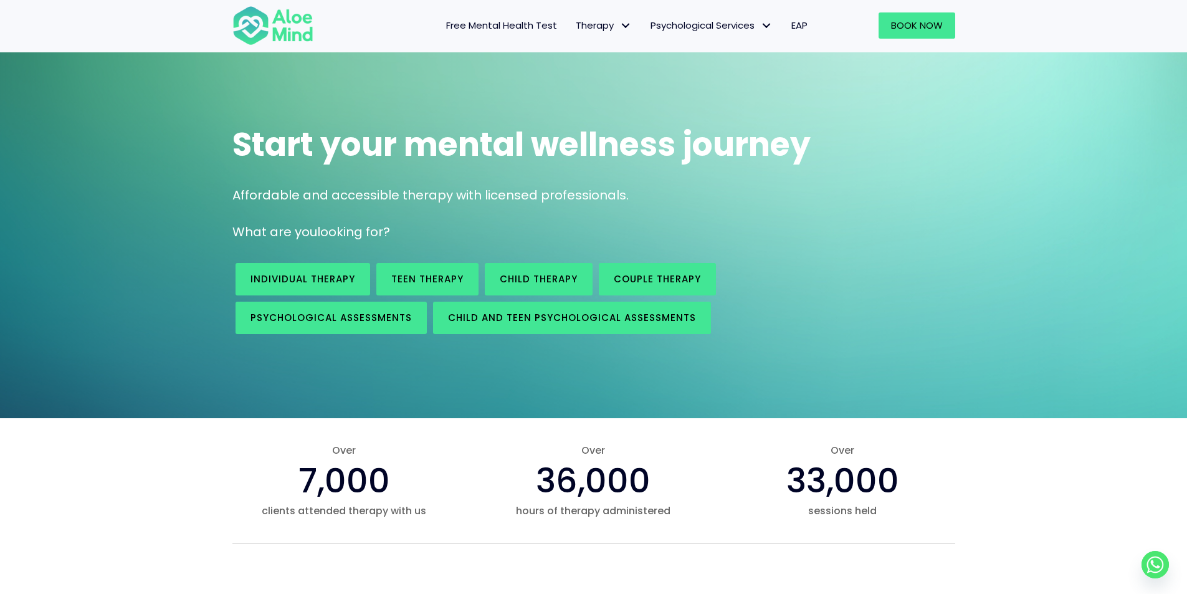
scroll to position [0, 0]
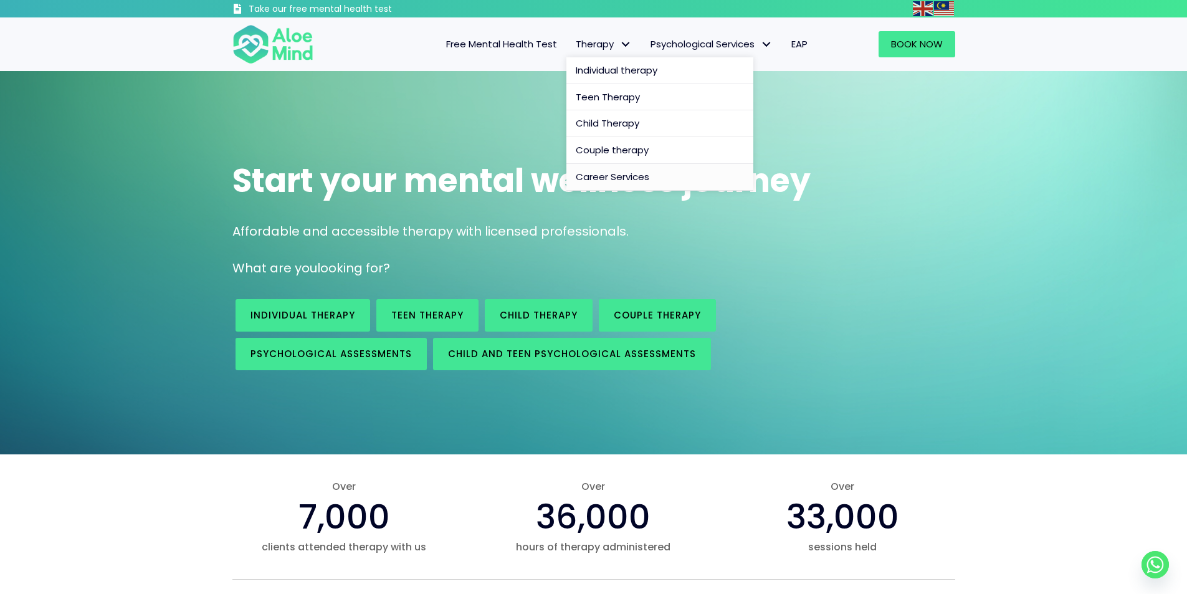
click at [608, 178] on span "Career Services" at bounding box center [613, 176] width 74 height 13
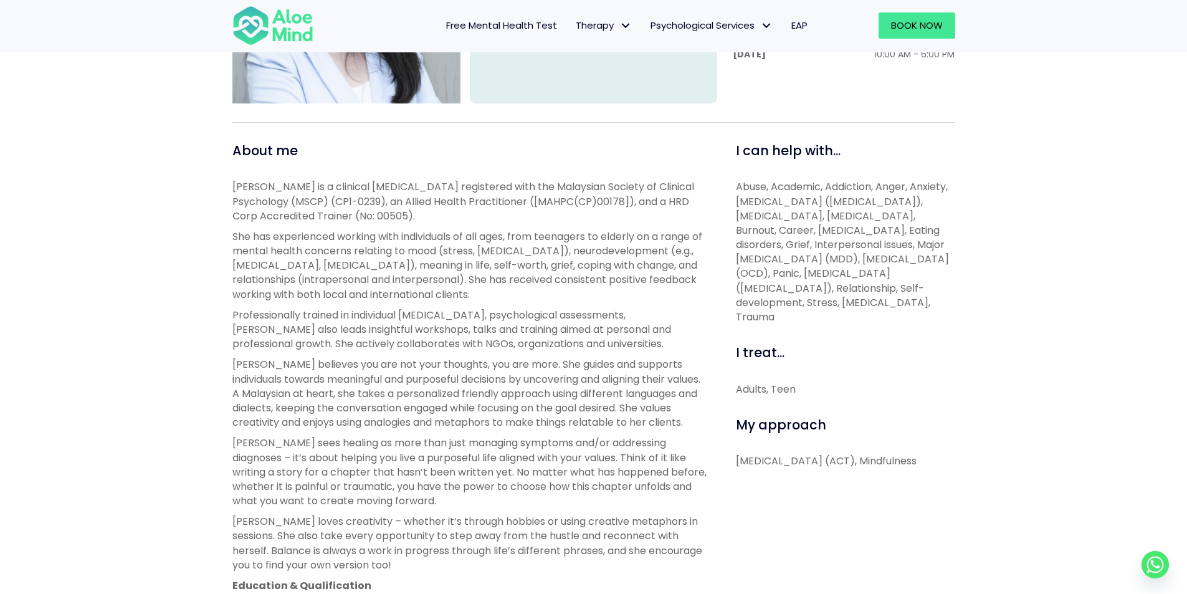
scroll to position [353, 0]
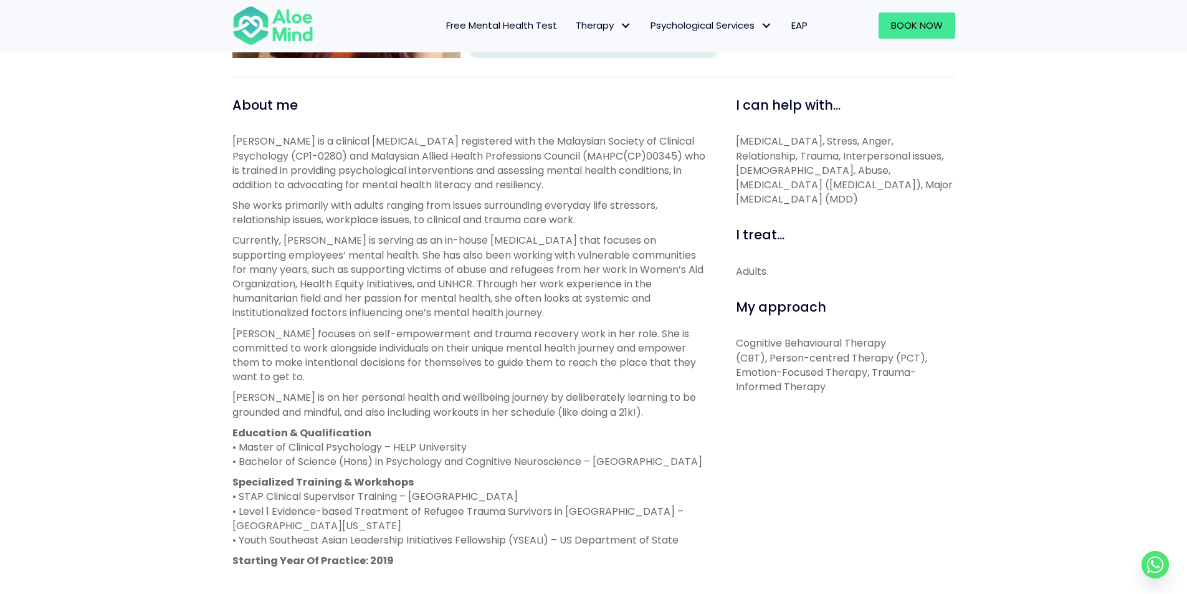
scroll to position [400, 0]
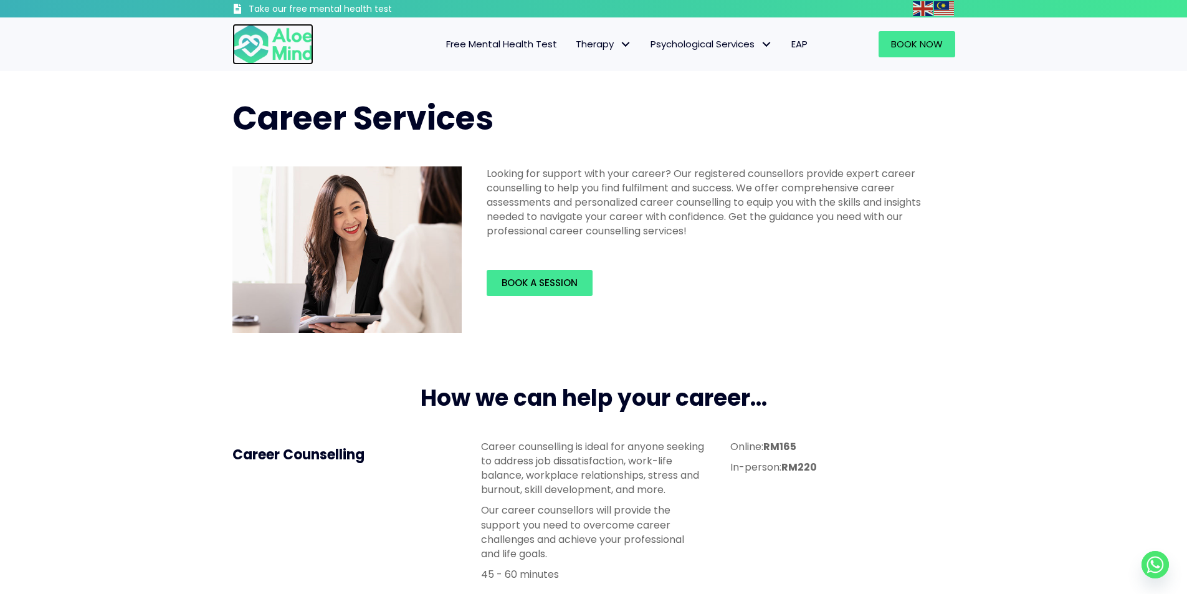
click at [249, 55] on img at bounding box center [273, 44] width 81 height 41
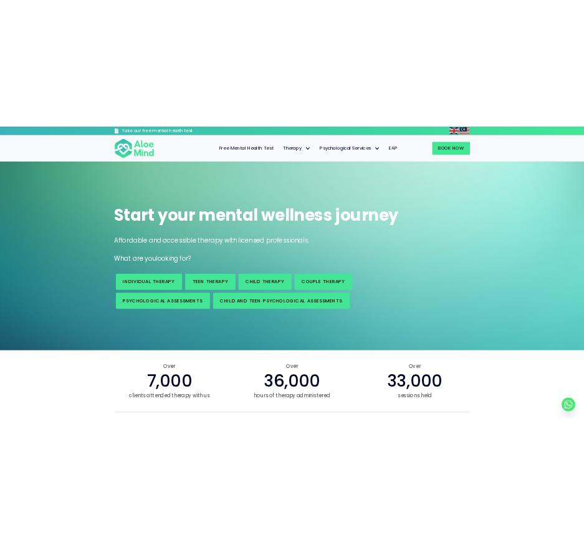
scroll to position [1, 0]
